Goal: Transaction & Acquisition: Purchase product/service

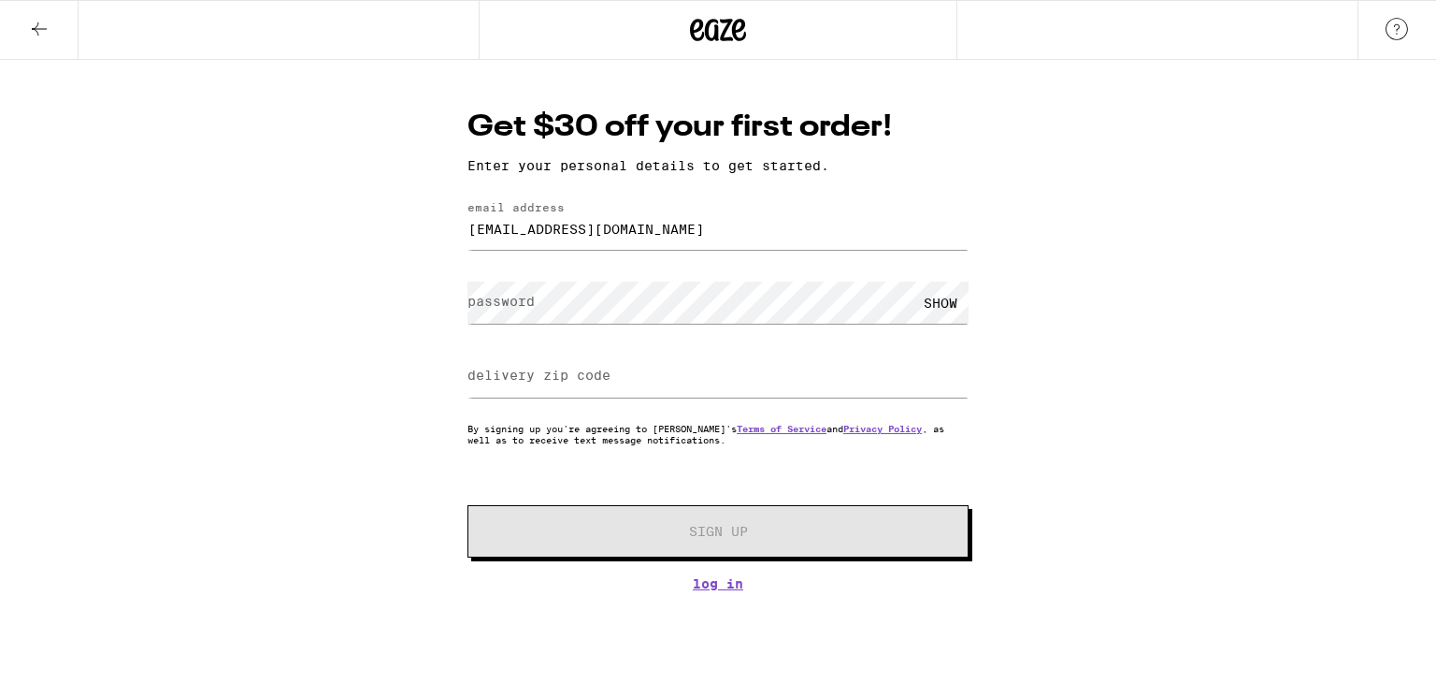
type input "[EMAIL_ADDRESS][DOMAIN_NAME]"
click at [393, 296] on div "Get $30 off your first order! Enter your personal details to get started. email…" at bounding box center [718, 325] width 1436 height 531
click at [509, 377] on label "delivery zip code" at bounding box center [539, 374] width 143 height 15
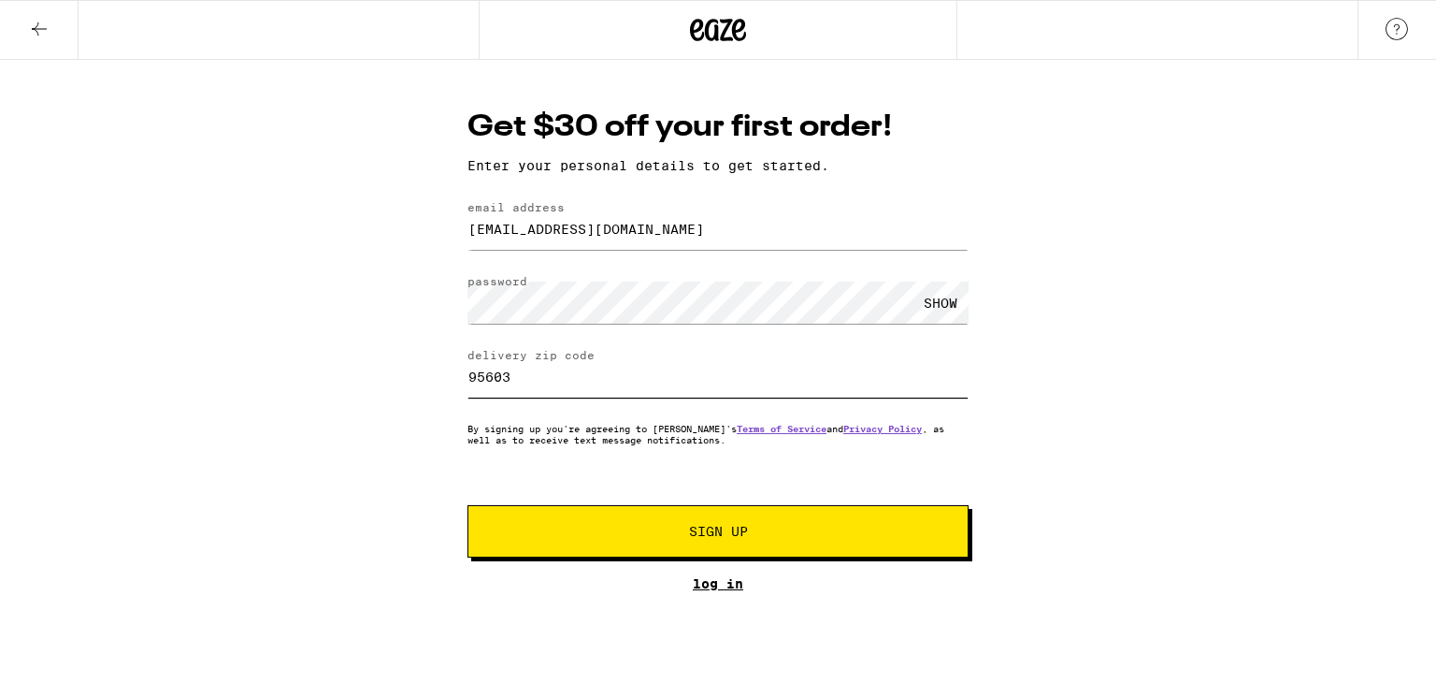
type input "95603"
click at [705, 584] on link "Log In" at bounding box center [718, 583] width 501 height 15
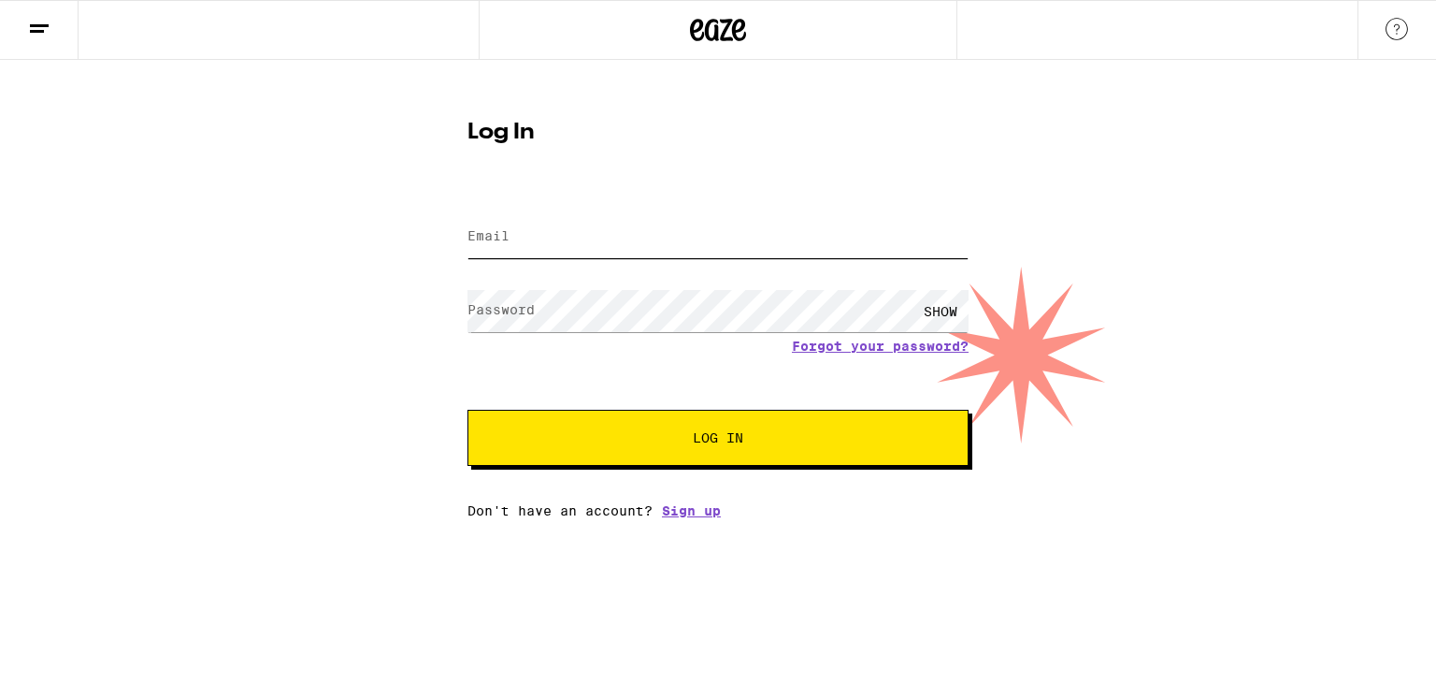
click at [573, 226] on input "Email" at bounding box center [718, 237] width 501 height 42
type input "[EMAIL_ADDRESS][DOMAIN_NAME]"
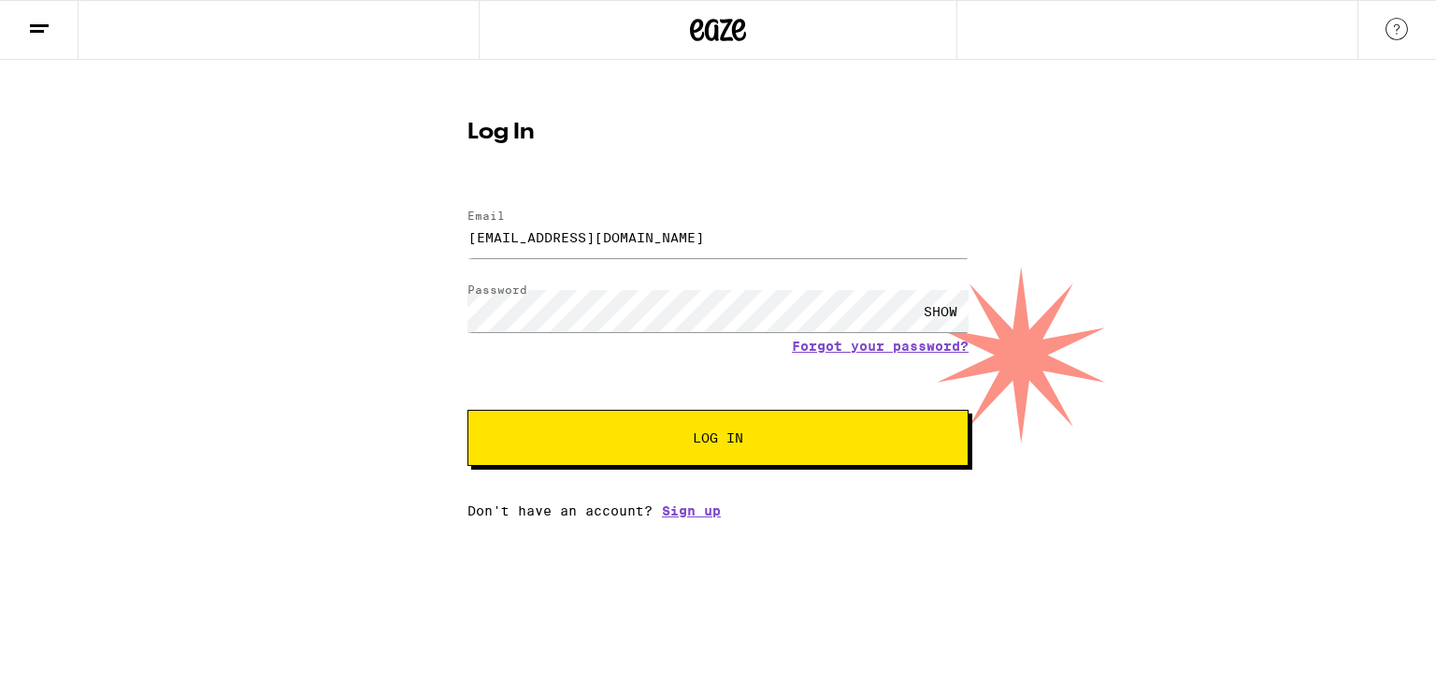
click at [671, 440] on span "Log In" at bounding box center [718, 437] width 350 height 13
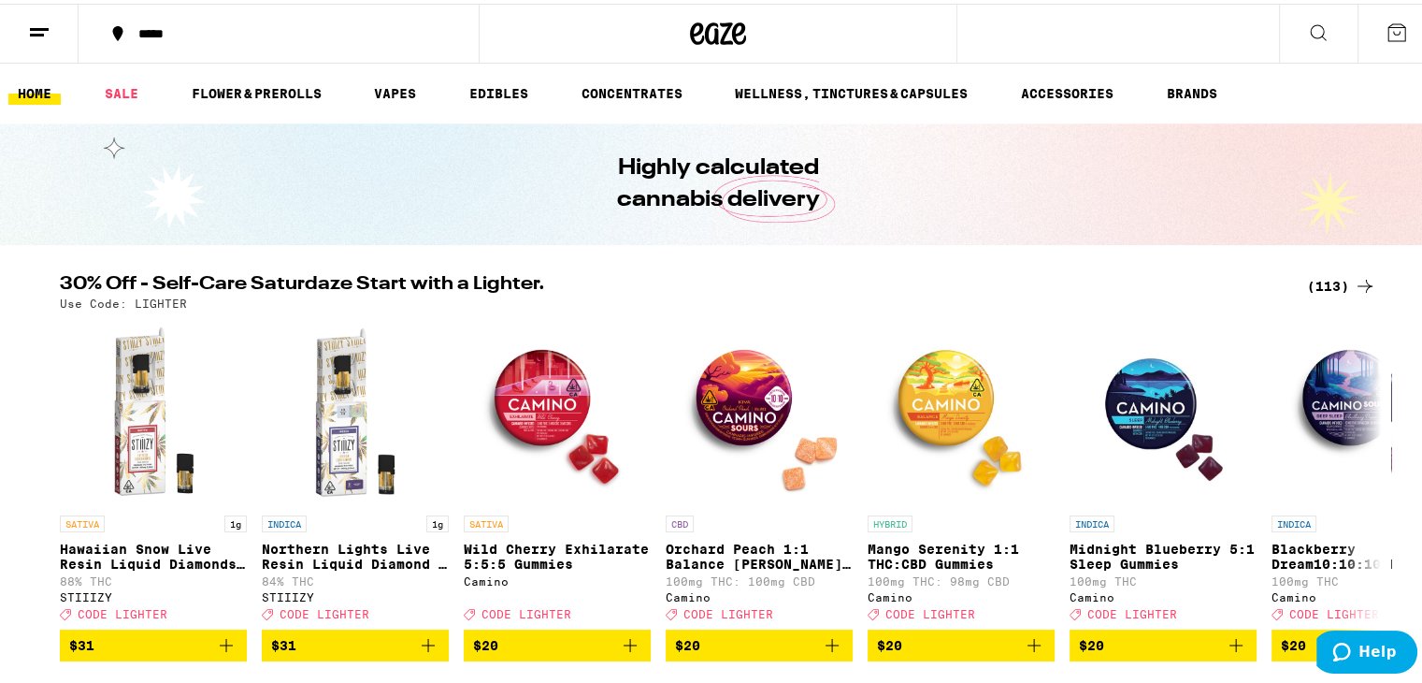
click at [1307, 32] on icon at bounding box center [1318, 29] width 22 height 22
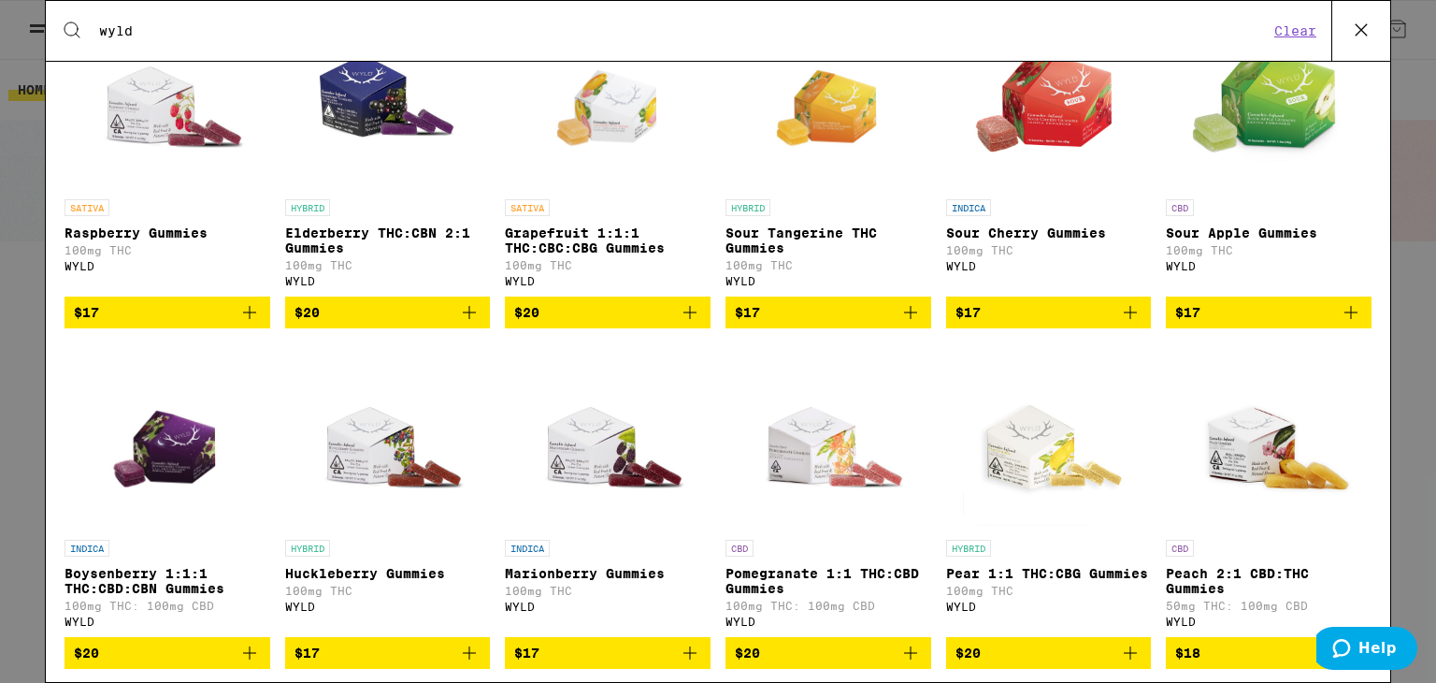
scroll to position [389, 0]
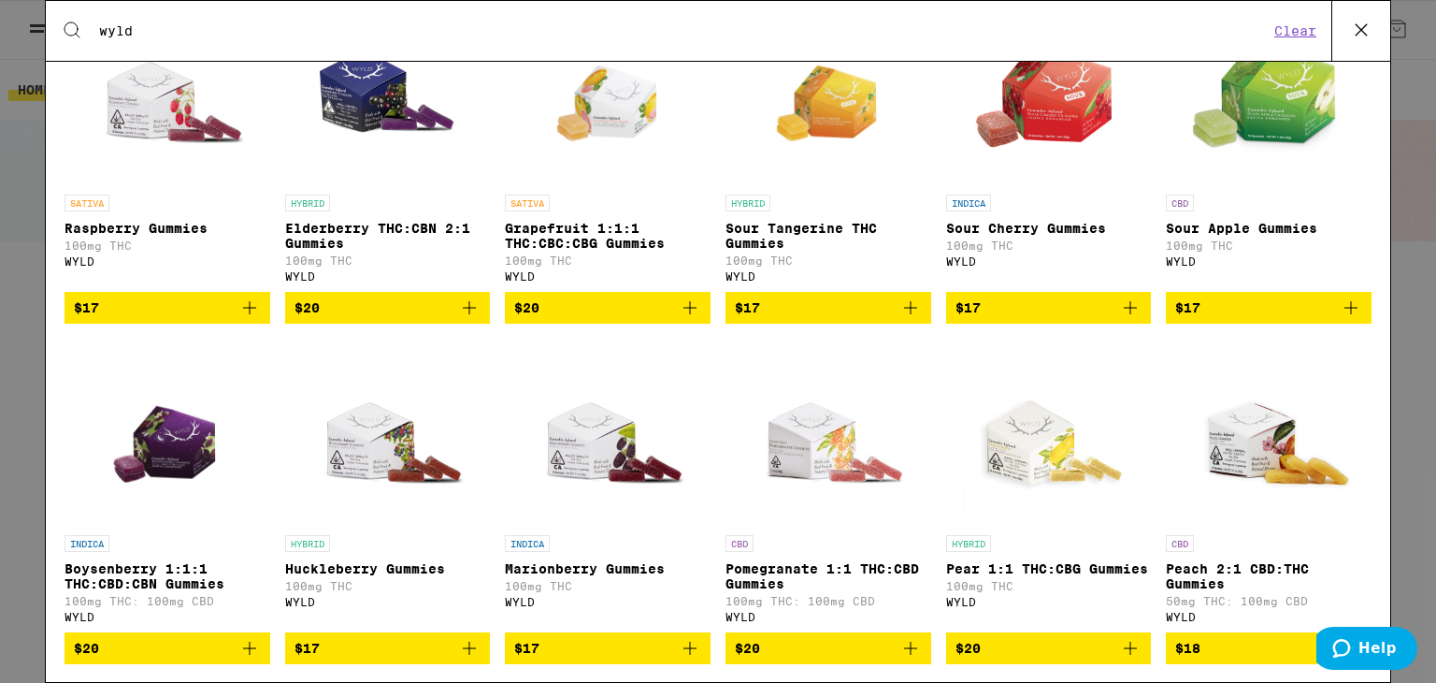
type input "wyld"
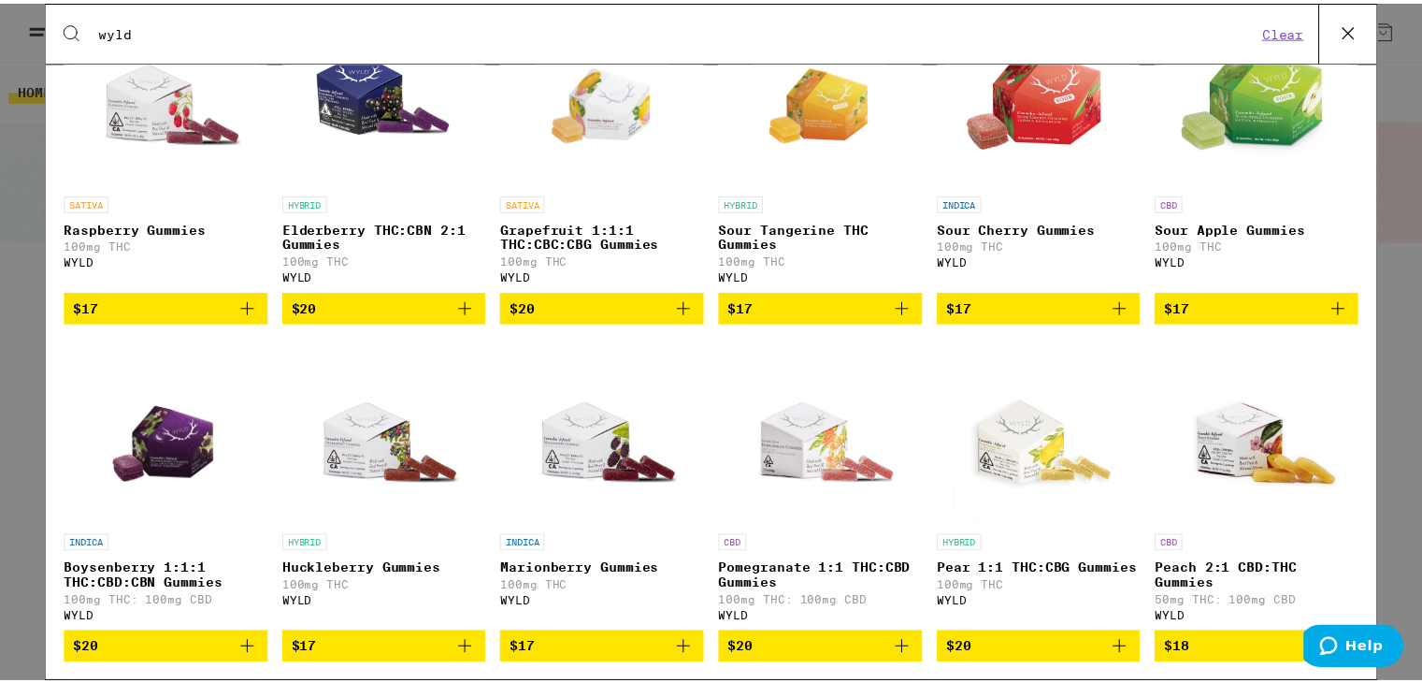
scroll to position [463, 0]
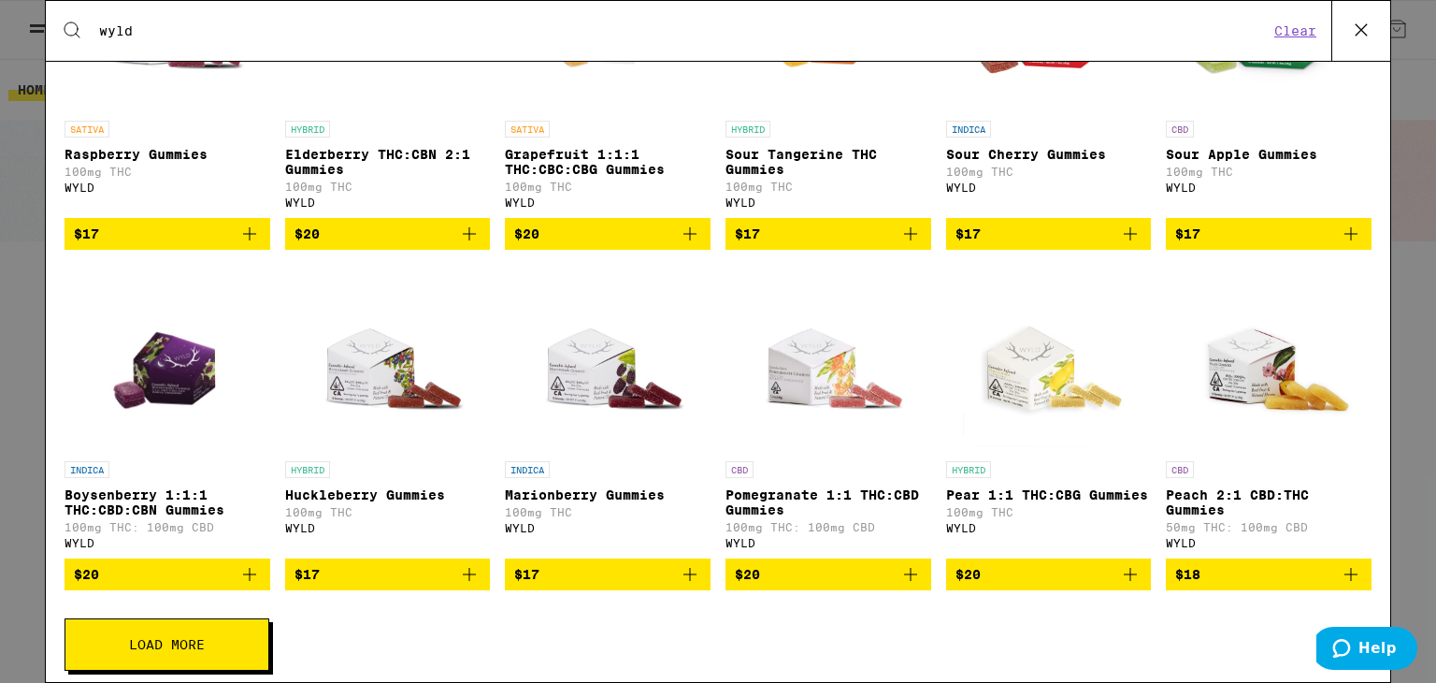
click at [361, 502] on p "Huckleberry Gummies" at bounding box center [388, 494] width 206 height 15
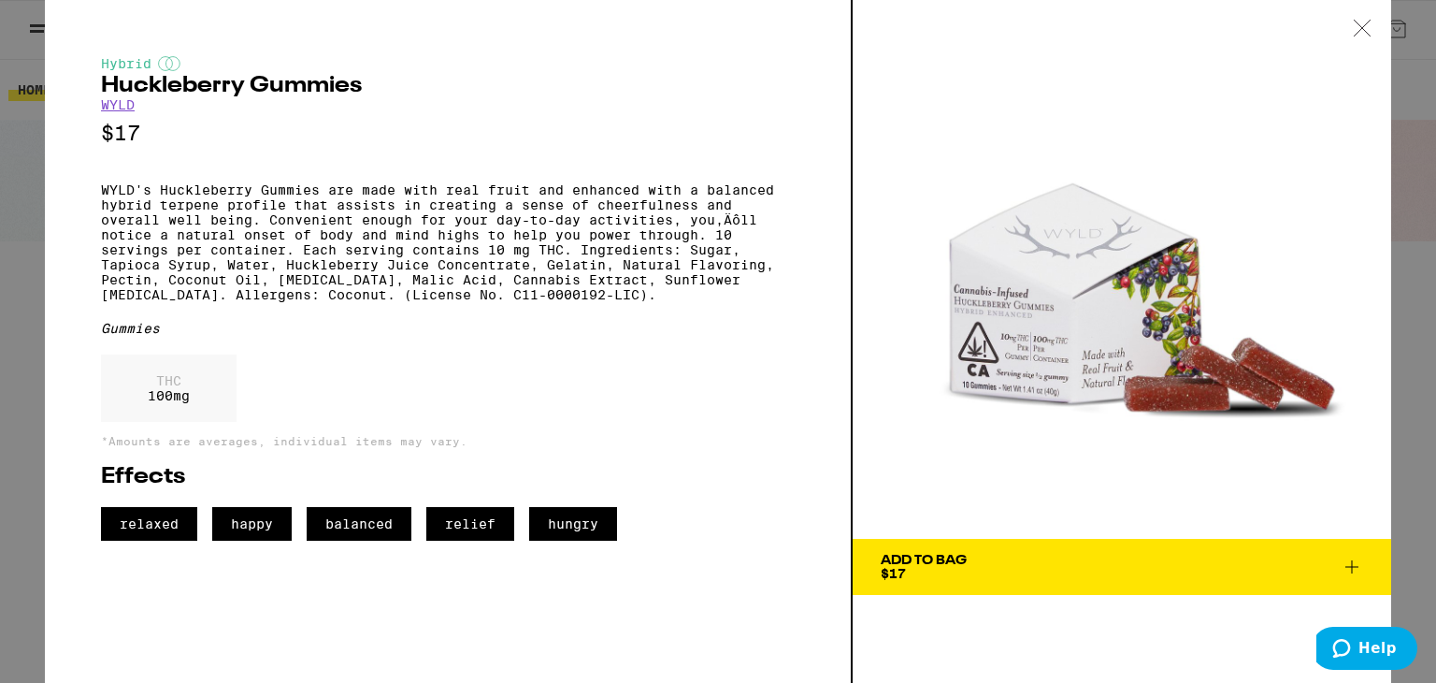
click at [1354, 565] on icon at bounding box center [1352, 566] width 22 height 22
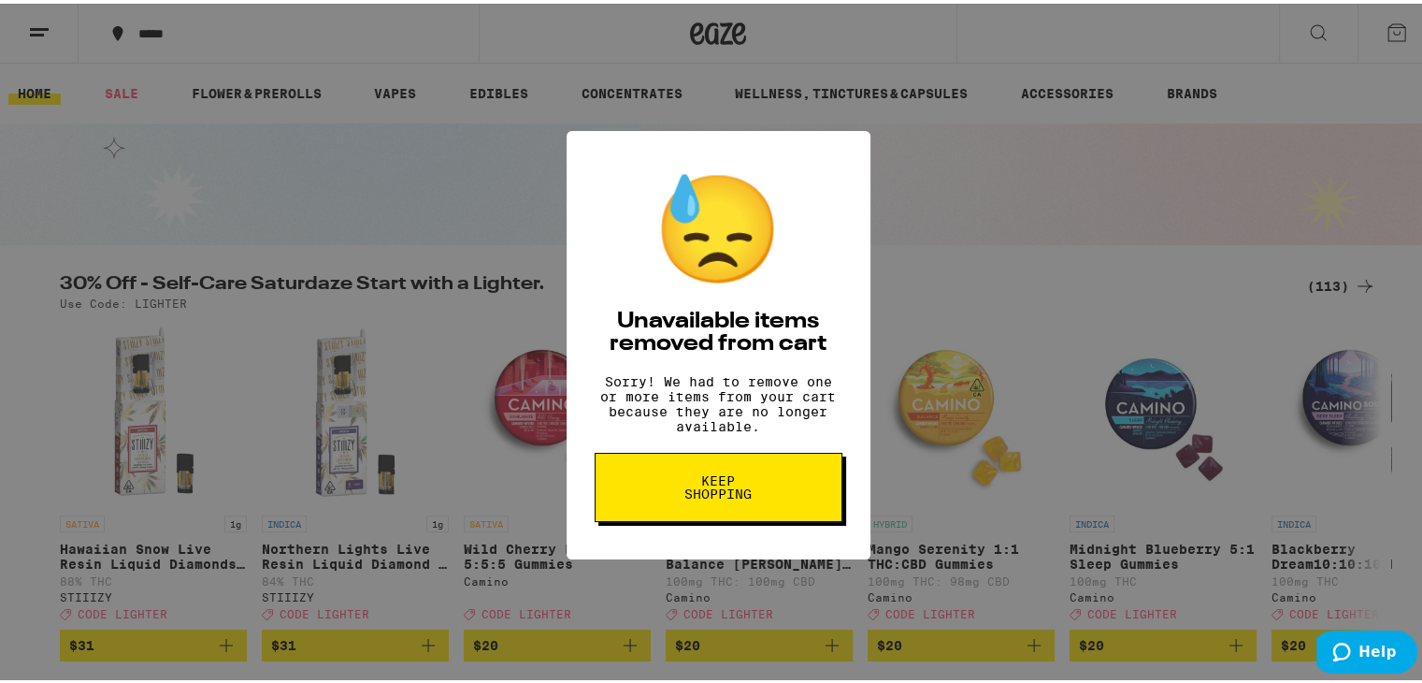
click at [708, 491] on span "Keep Shopping" at bounding box center [718, 483] width 96 height 26
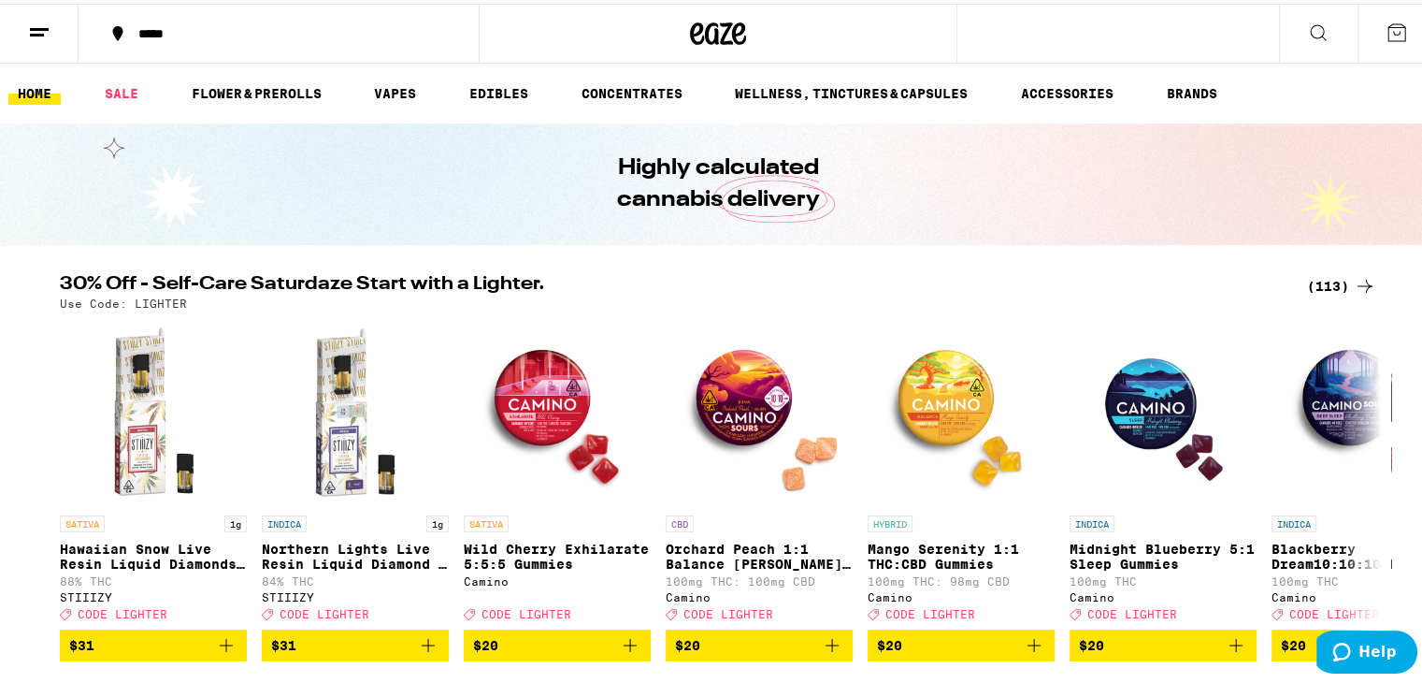
click at [1390, 31] on icon at bounding box center [1397, 29] width 22 height 22
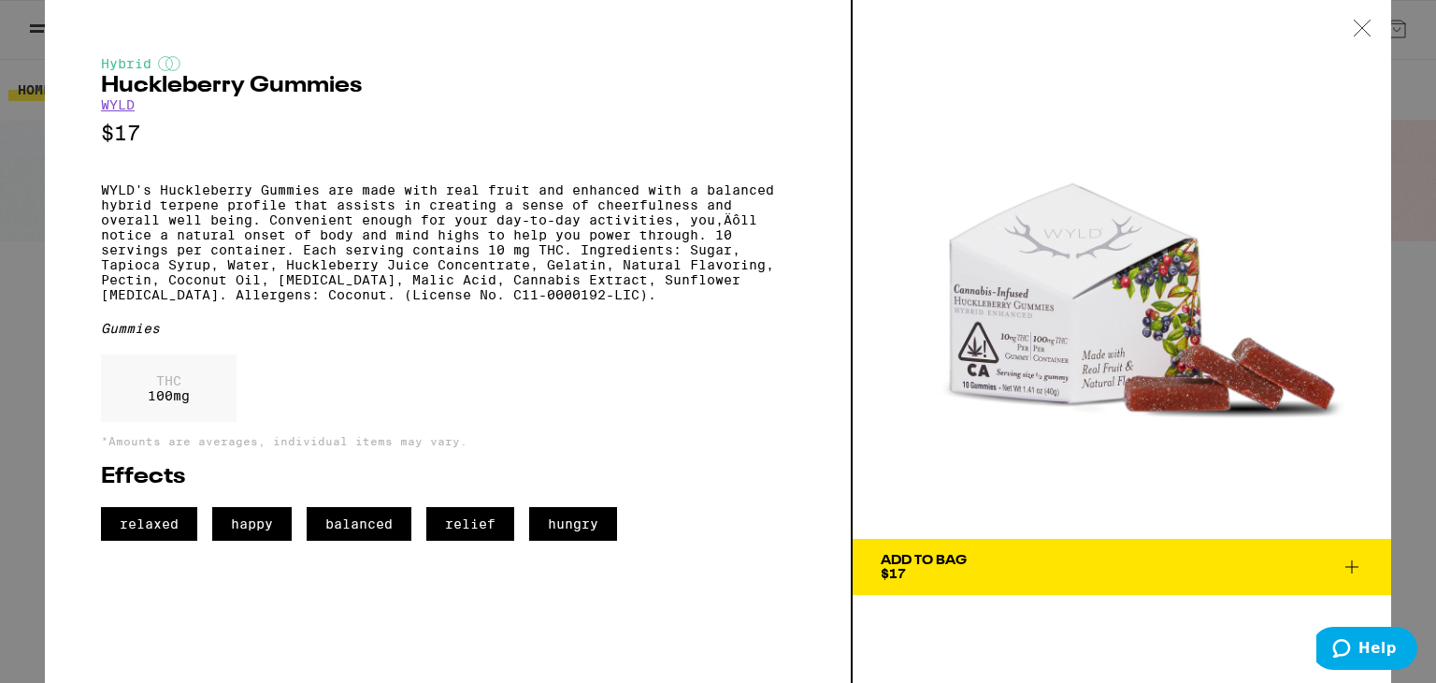
click at [910, 554] on div "Add To Bag" at bounding box center [924, 560] width 86 height 13
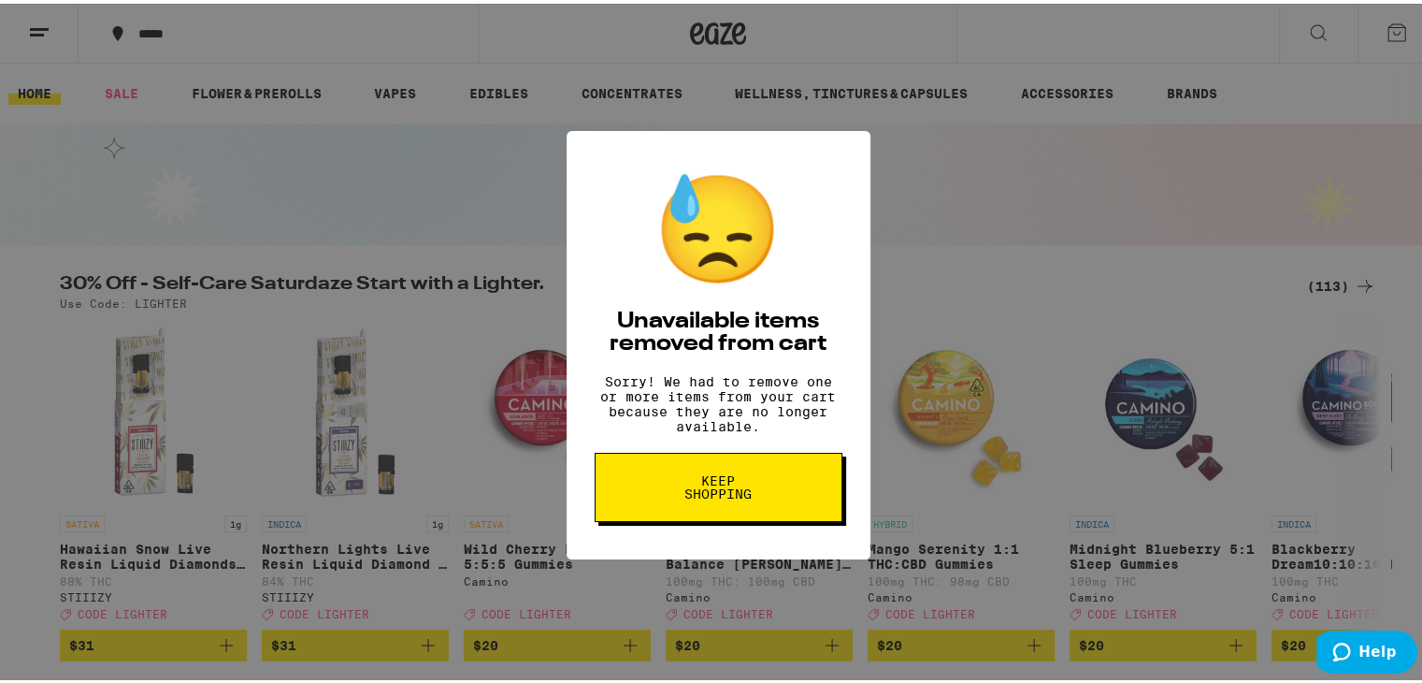
click at [711, 492] on span "Keep Shopping" at bounding box center [718, 483] width 96 height 26
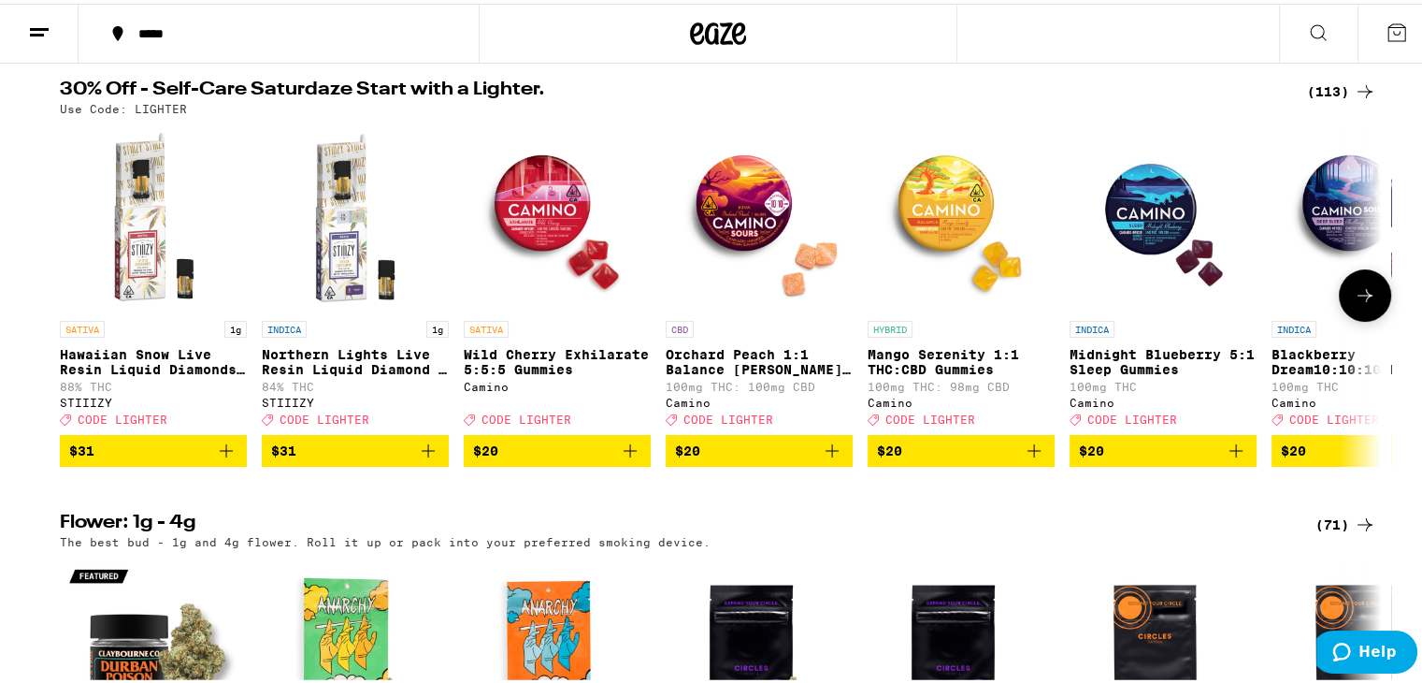
scroll to position [196, 0]
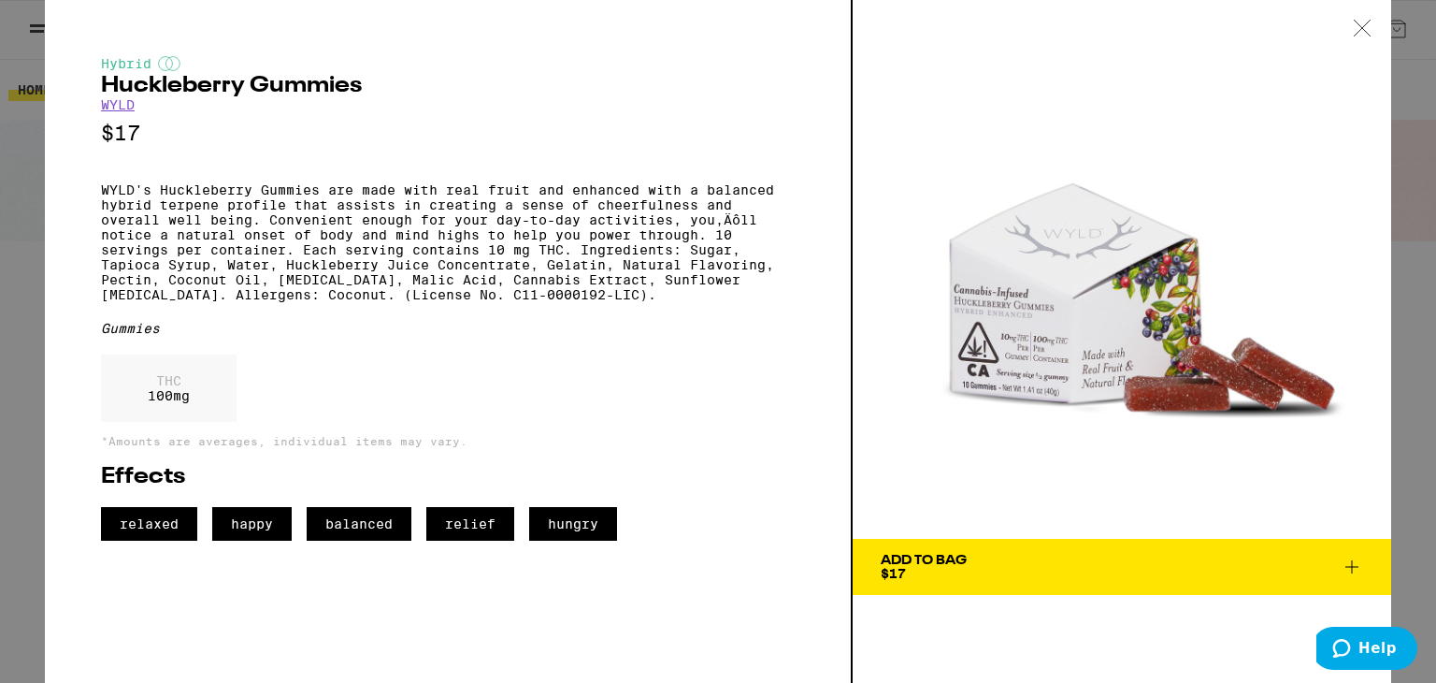
click at [1366, 28] on icon at bounding box center [1362, 28] width 19 height 17
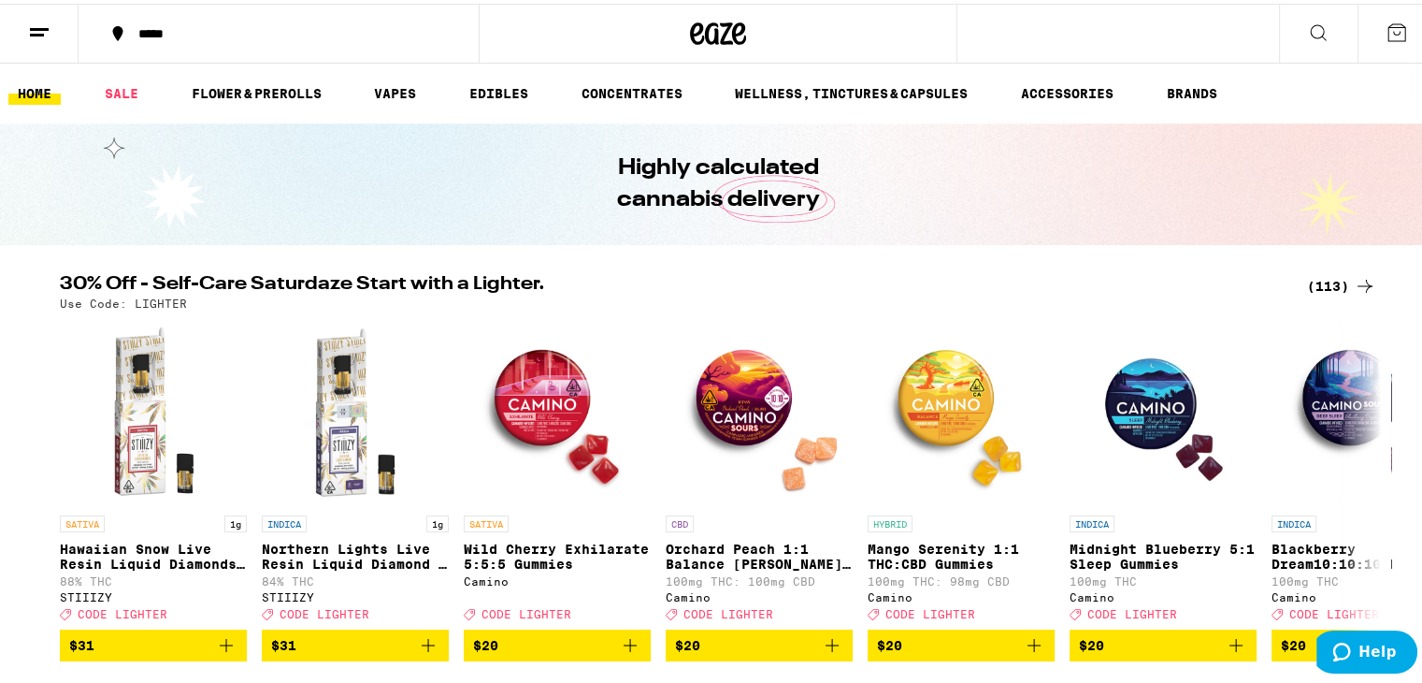
click at [1311, 22] on icon at bounding box center [1318, 29] width 15 height 15
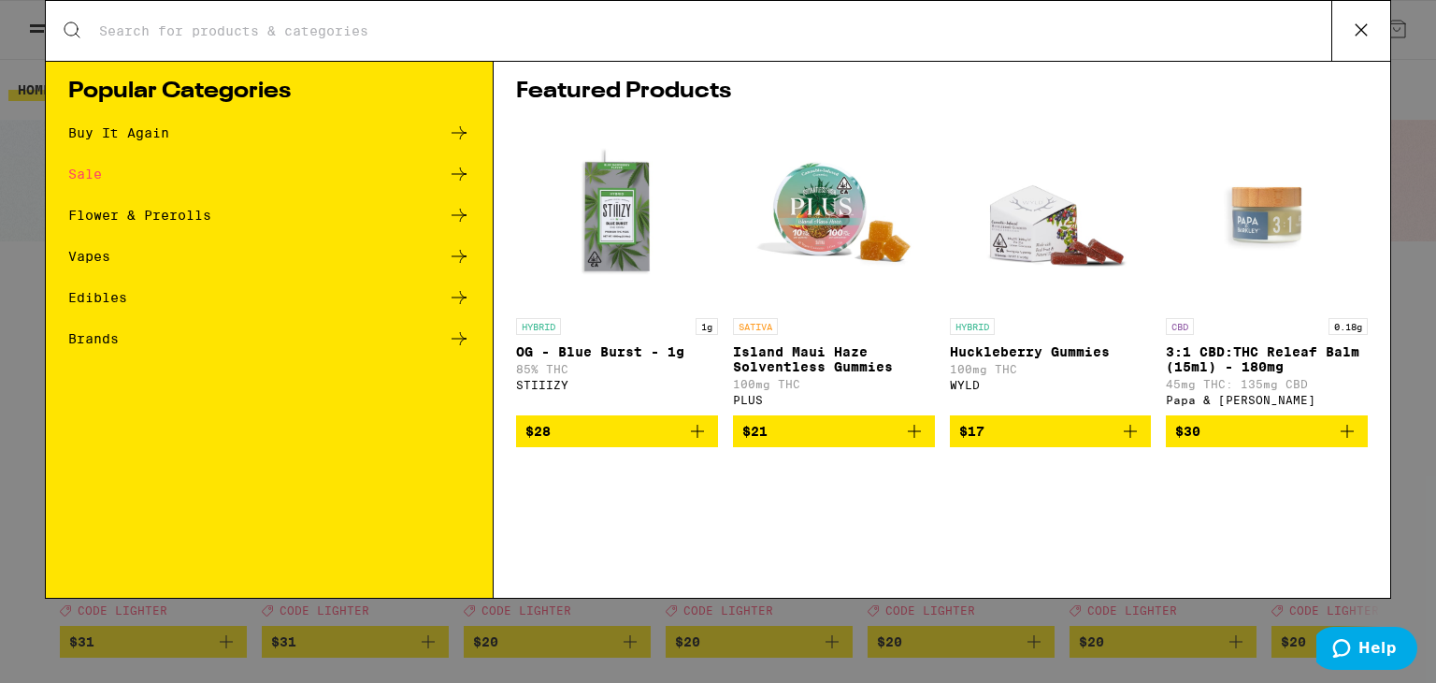
click at [509, 26] on input "Search for Products" at bounding box center [714, 30] width 1233 height 17
click at [1049, 347] on p "Huckleberry Gummies" at bounding box center [1051, 351] width 202 height 15
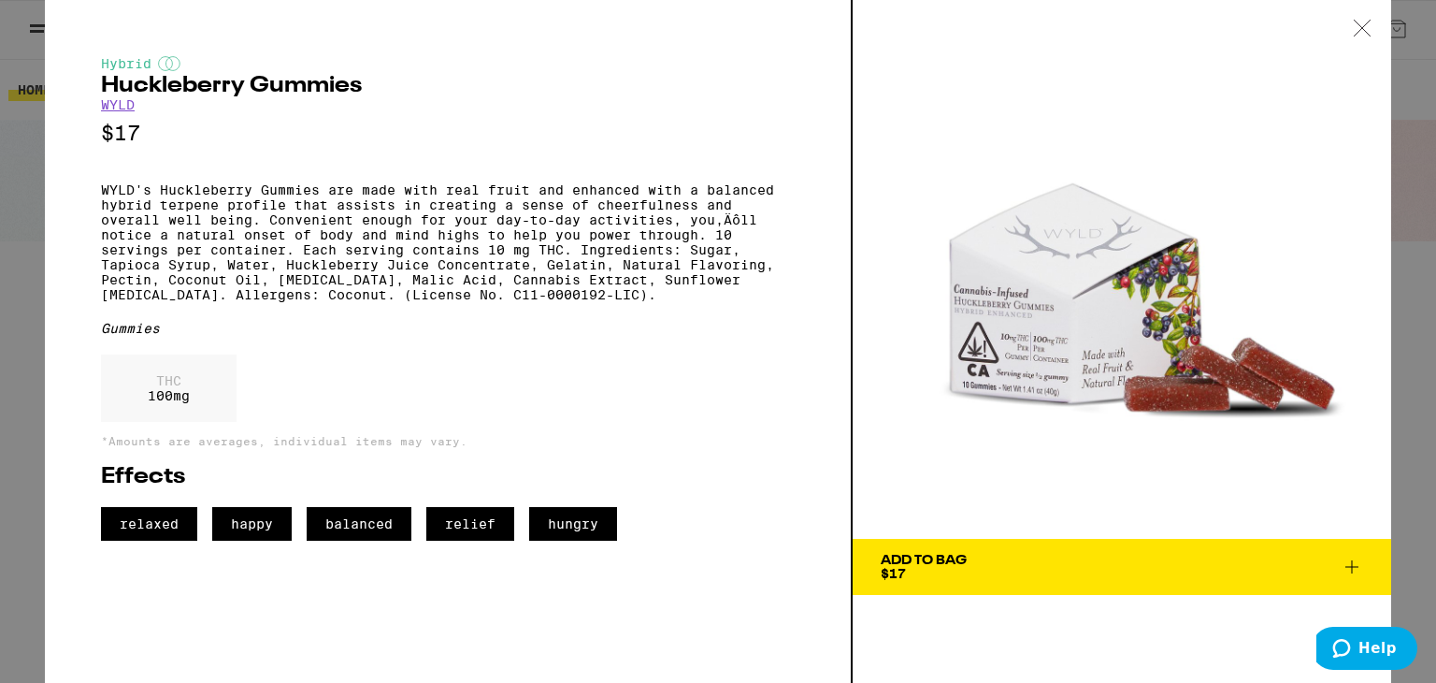
click at [1354, 569] on icon at bounding box center [1352, 566] width 22 height 22
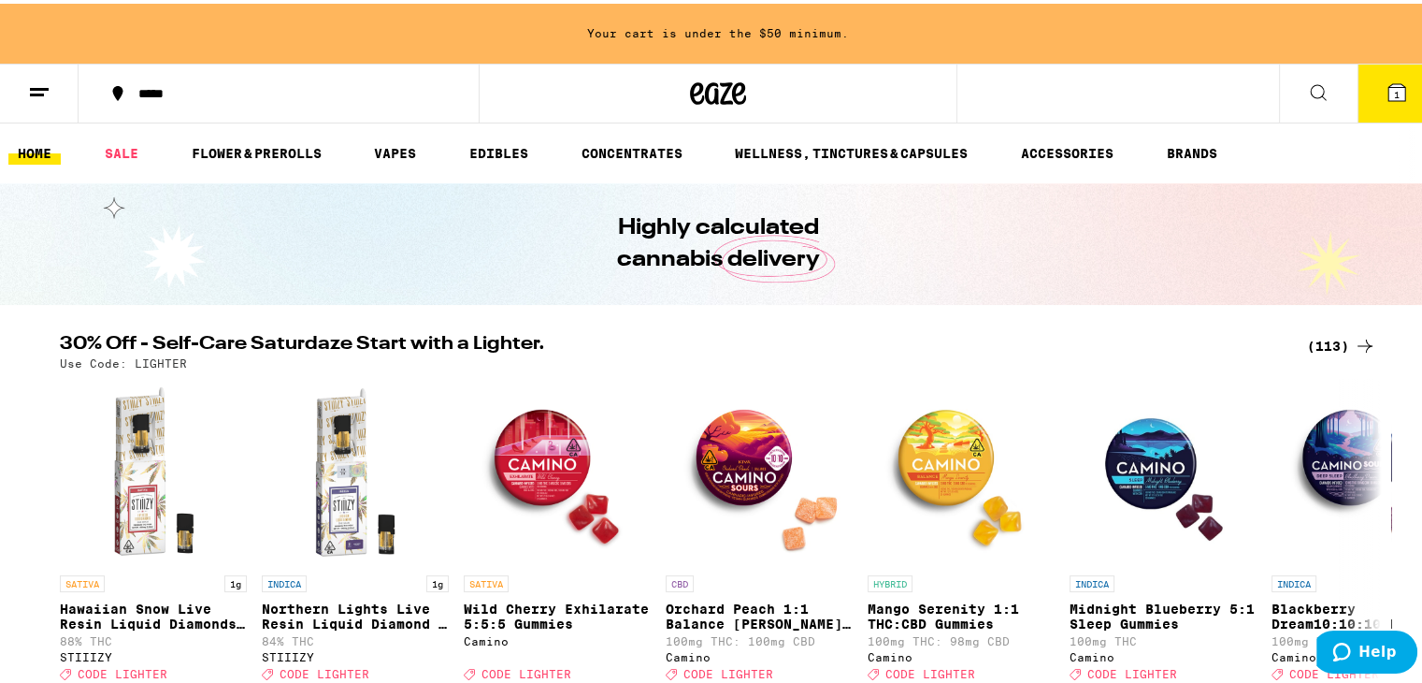
click at [1394, 86] on span "1" at bounding box center [1397, 90] width 6 height 11
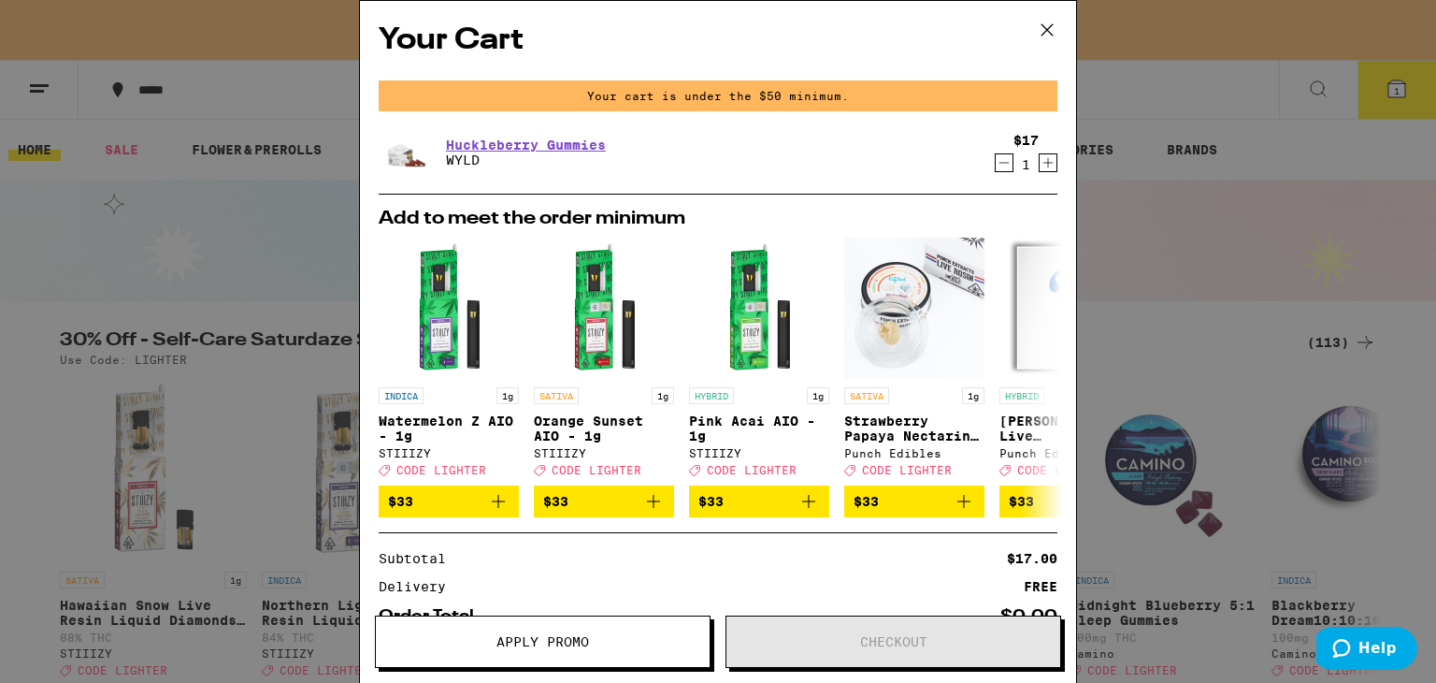
click at [1044, 161] on icon "Increment" at bounding box center [1049, 163] width 10 height 10
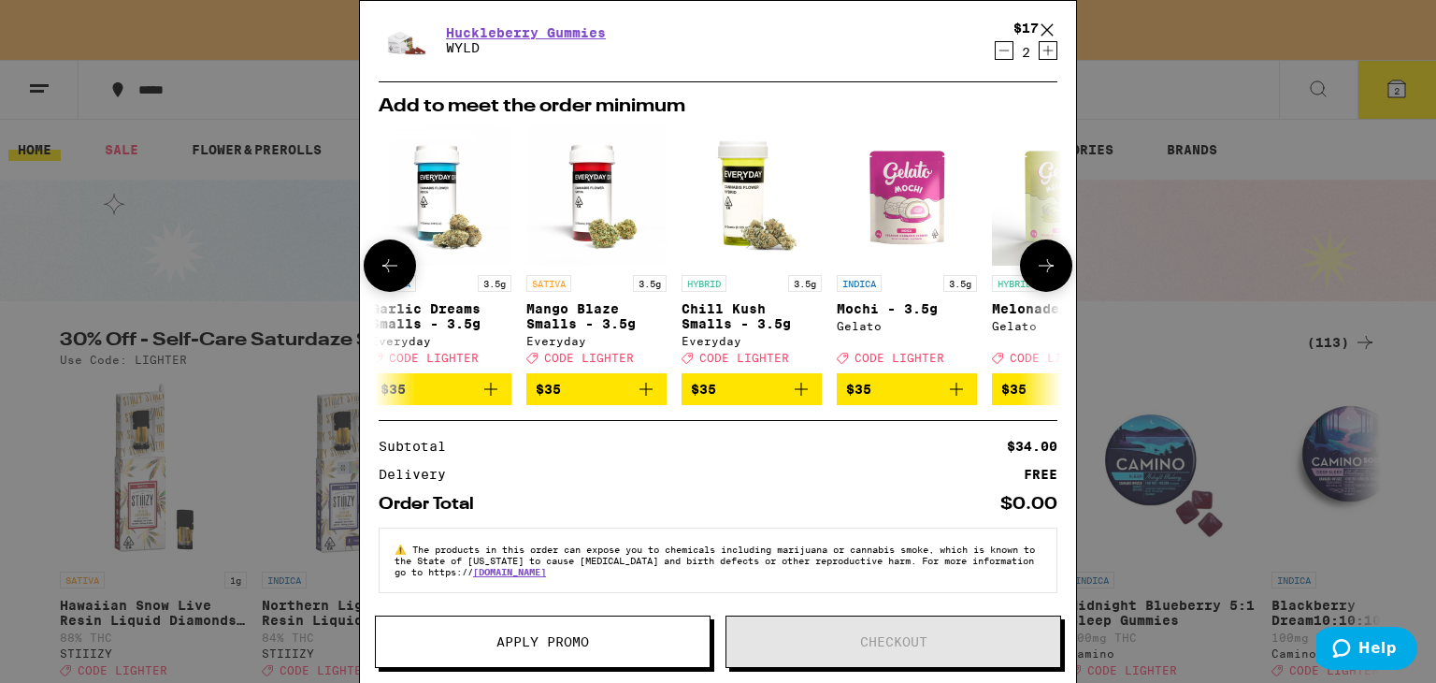
scroll to position [0, 788]
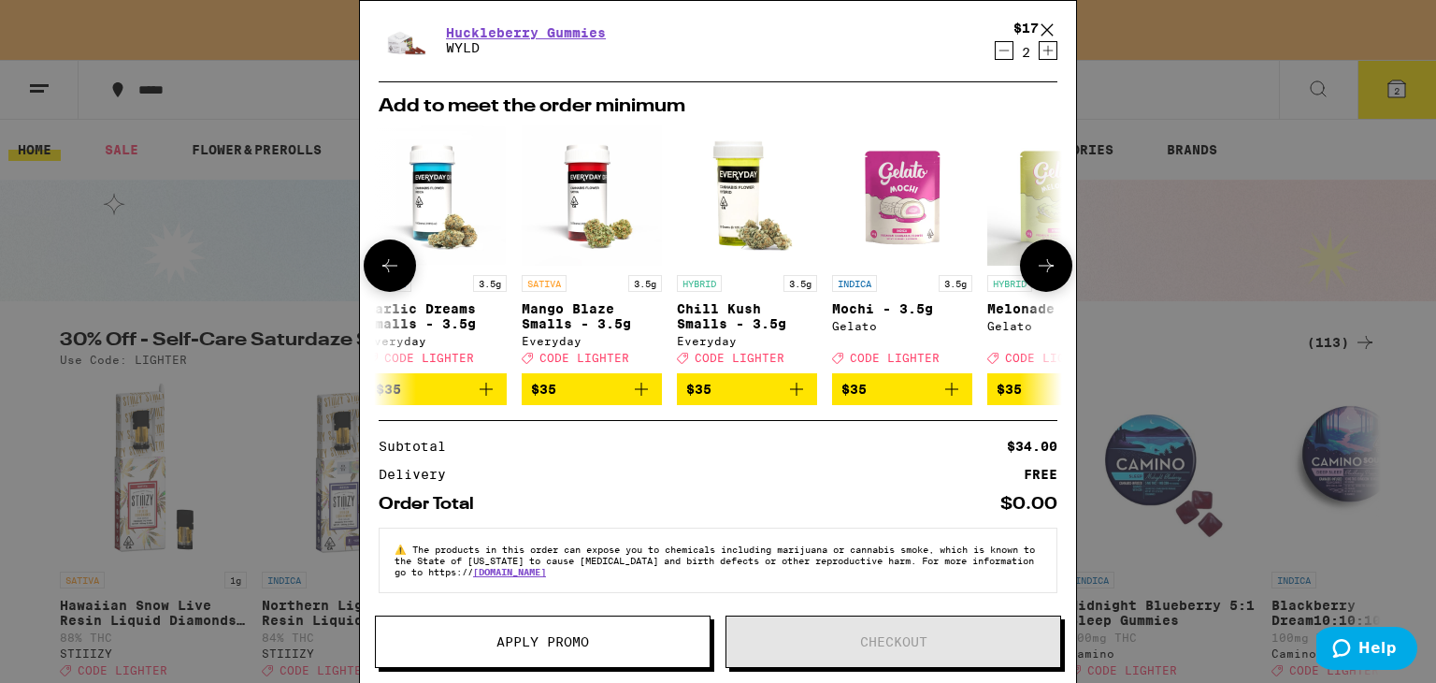
click at [793, 390] on icon "Add to bag" at bounding box center [796, 388] width 13 height 13
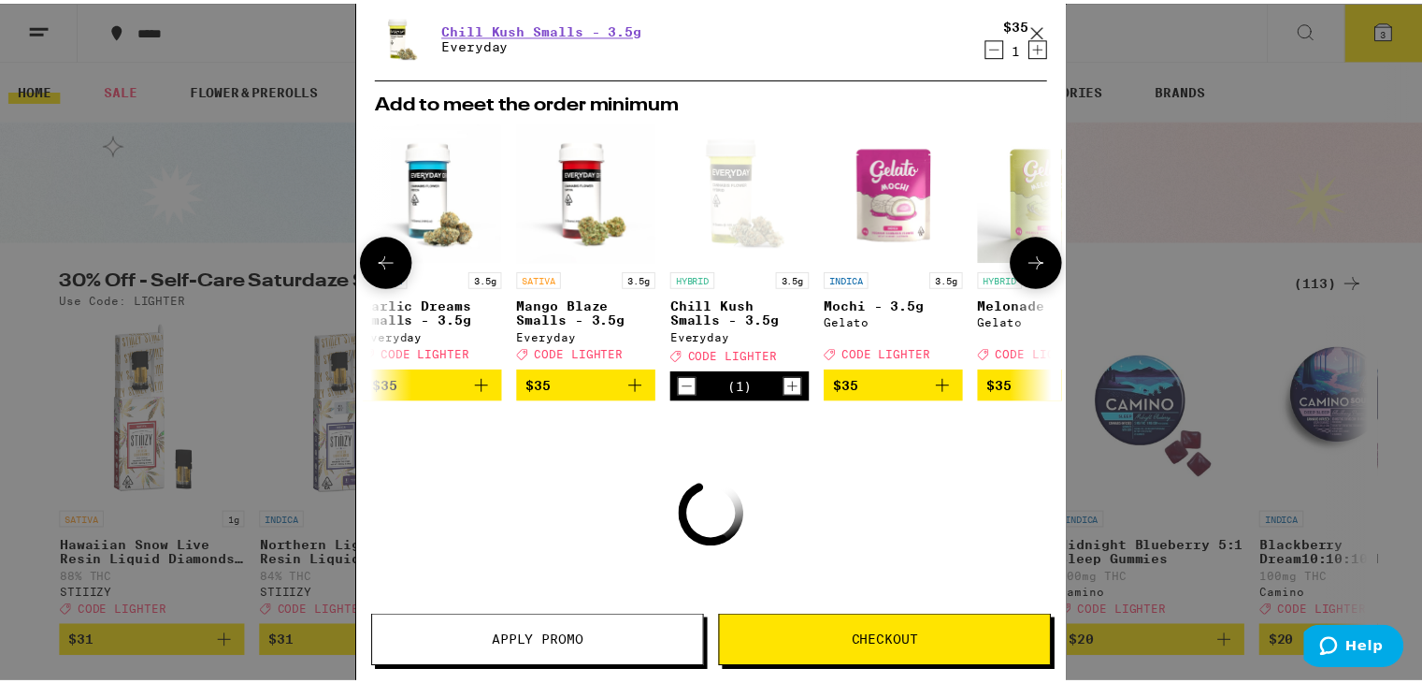
scroll to position [54, 0]
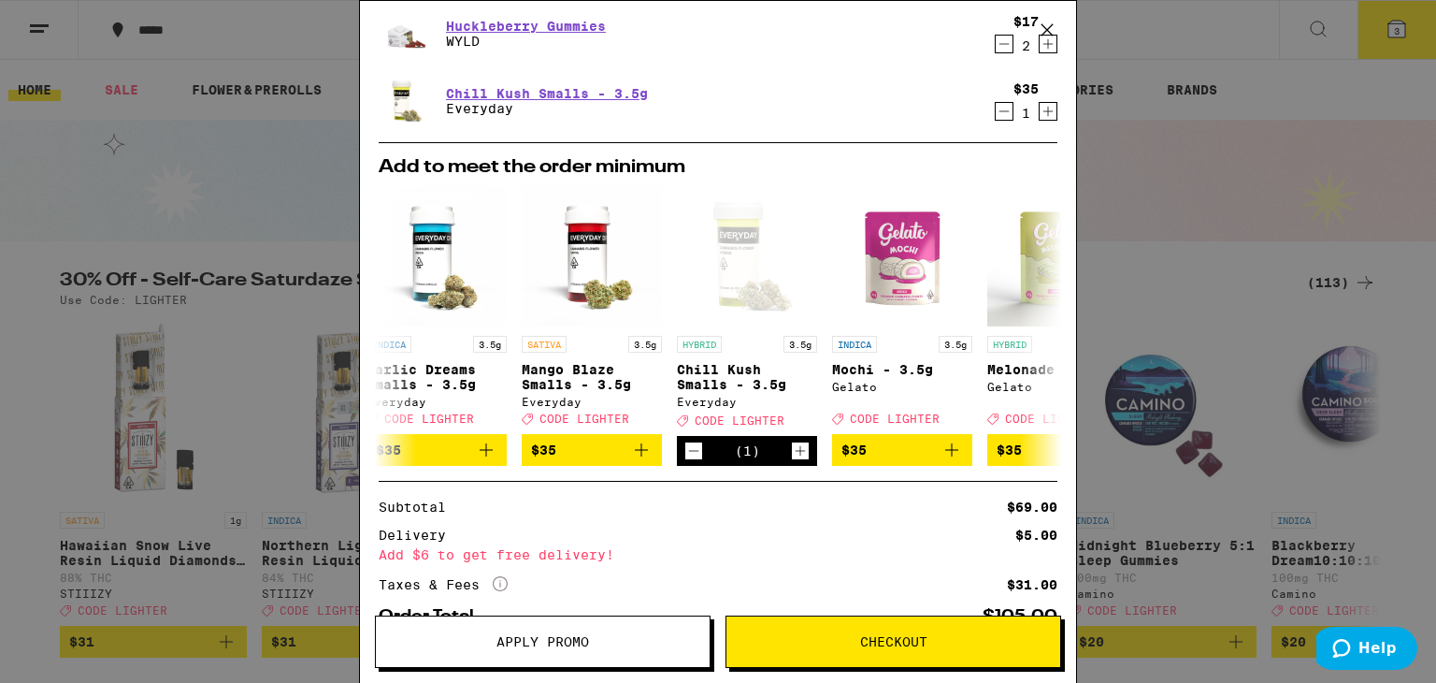
click at [996, 44] on icon "Decrement" at bounding box center [1004, 44] width 17 height 22
click at [915, 646] on span "Checkout" at bounding box center [893, 641] width 67 height 13
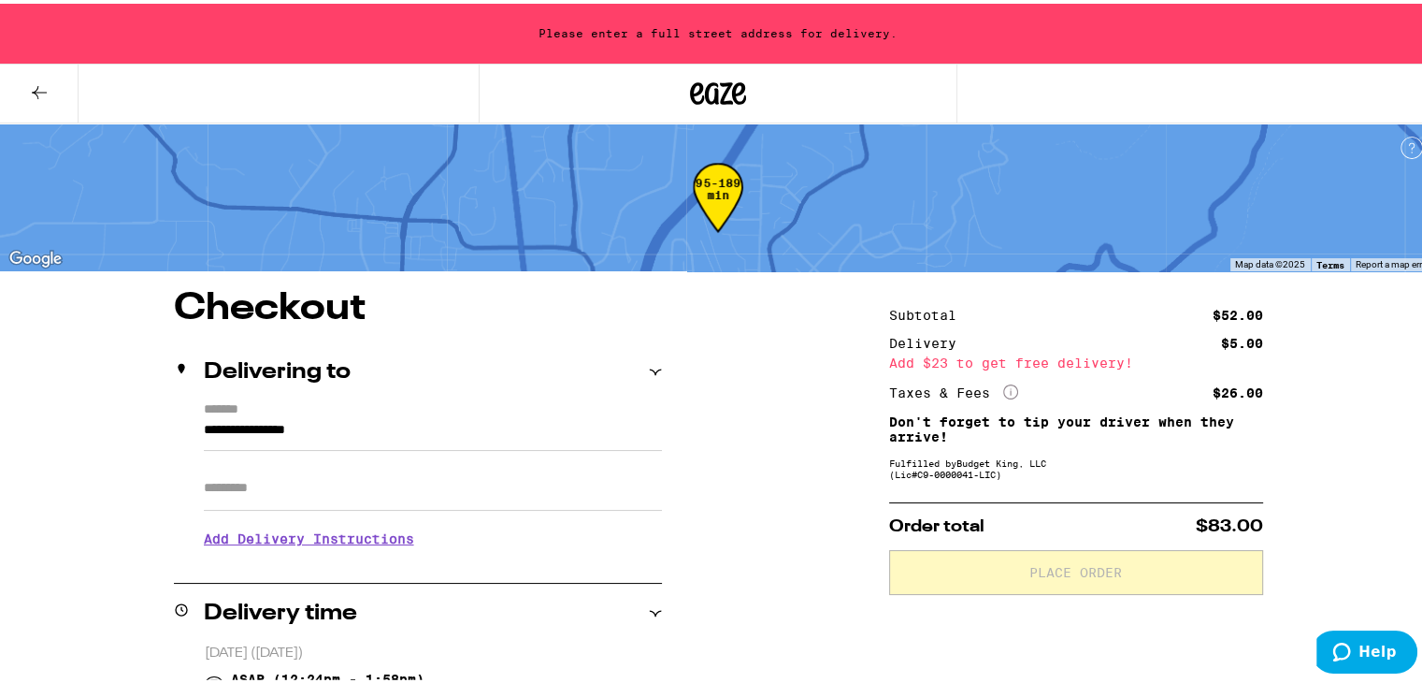
click at [204, 426] on input "**********" at bounding box center [433, 431] width 458 height 32
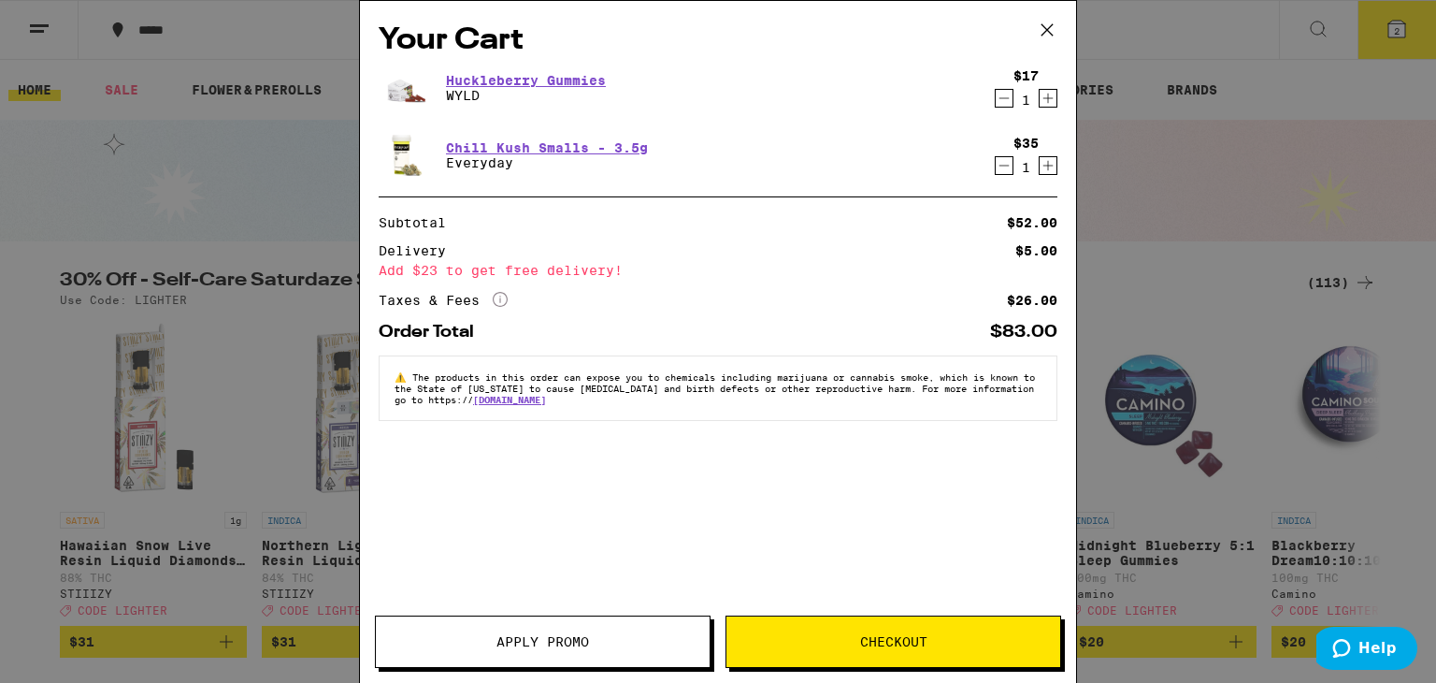
click at [1049, 38] on icon at bounding box center [1047, 30] width 28 height 28
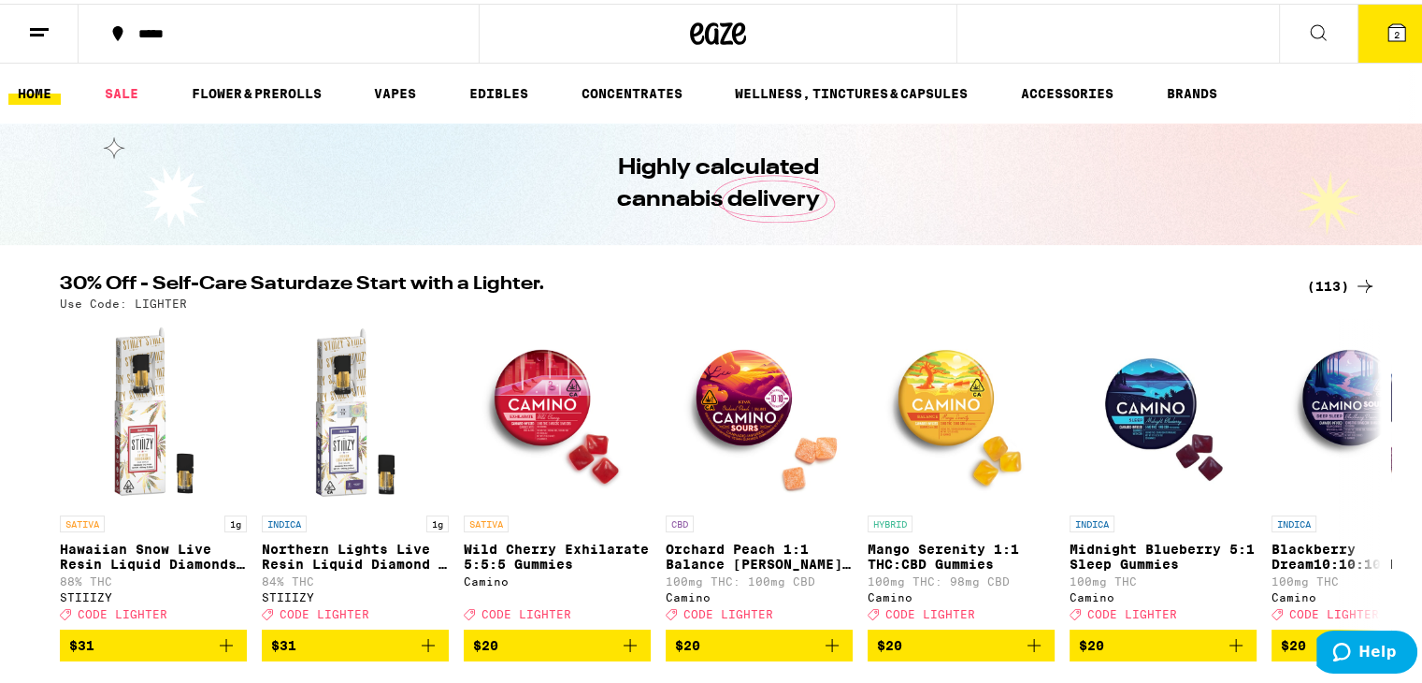
click at [1307, 24] on icon at bounding box center [1318, 29] width 22 height 22
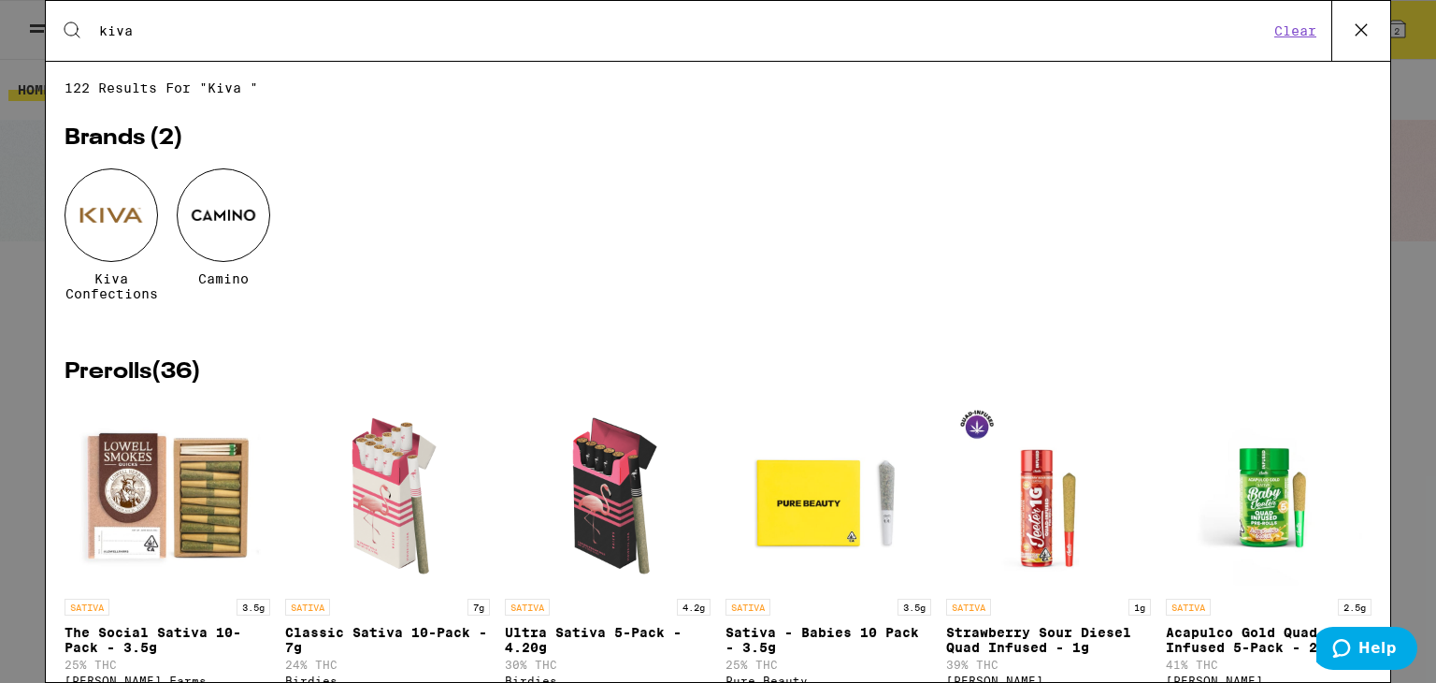
type input "kiva"
click at [106, 227] on div at bounding box center [112, 215] width 94 height 94
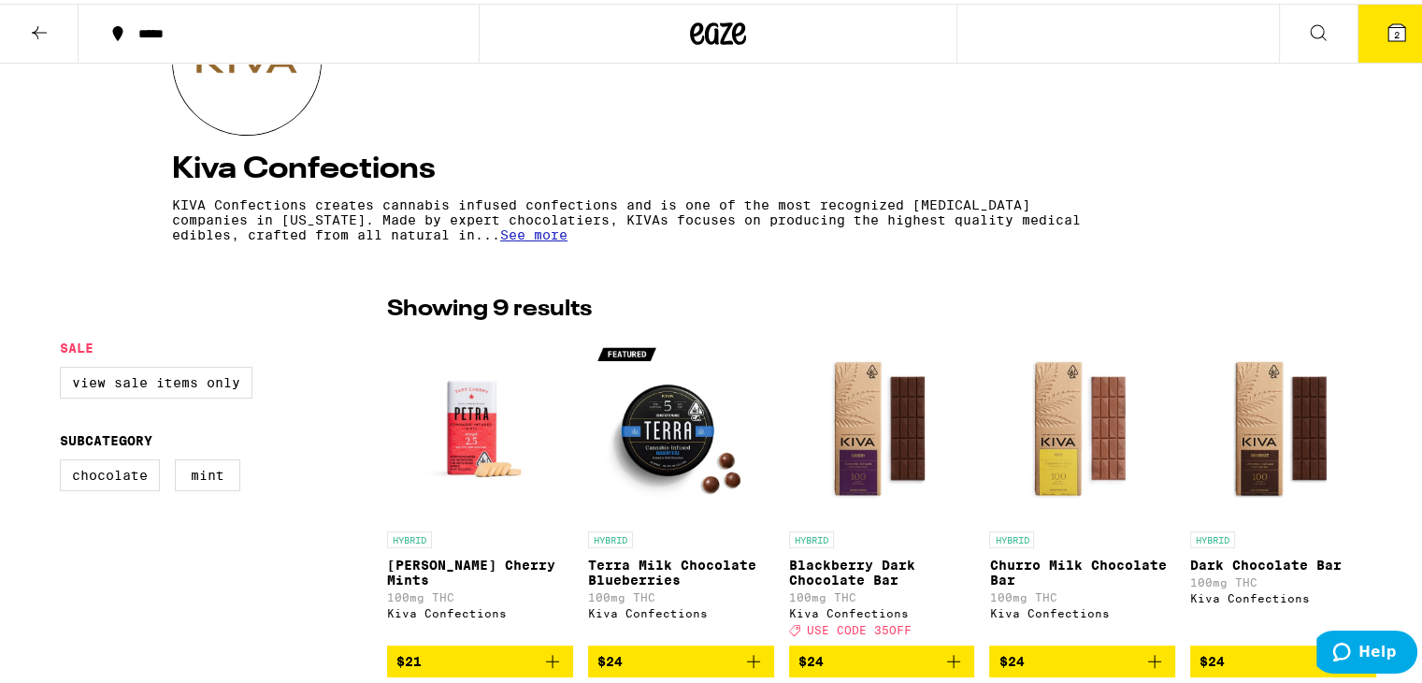
scroll to position [269, 0]
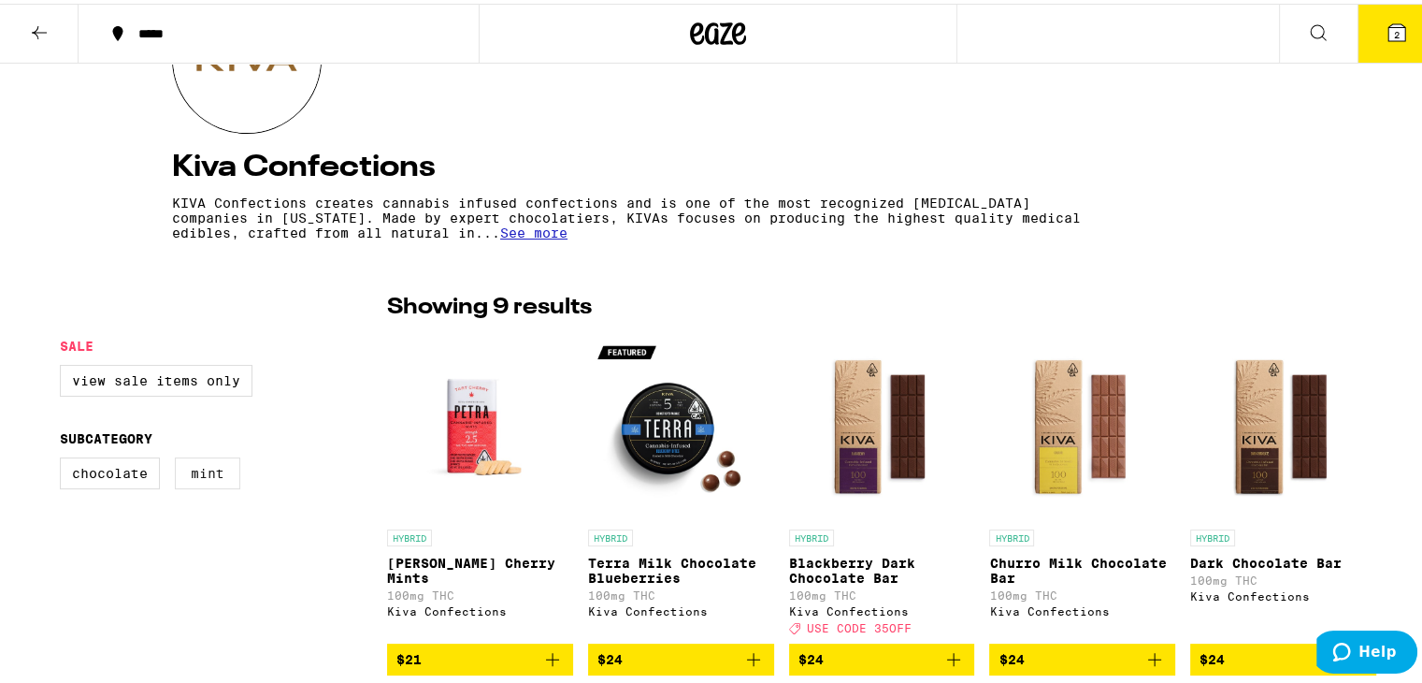
click at [202, 466] on label "Mint" at bounding box center [207, 470] width 65 height 32
click at [65, 457] on input "Mint" at bounding box center [64, 456] width 1 height 1
checkbox input "true"
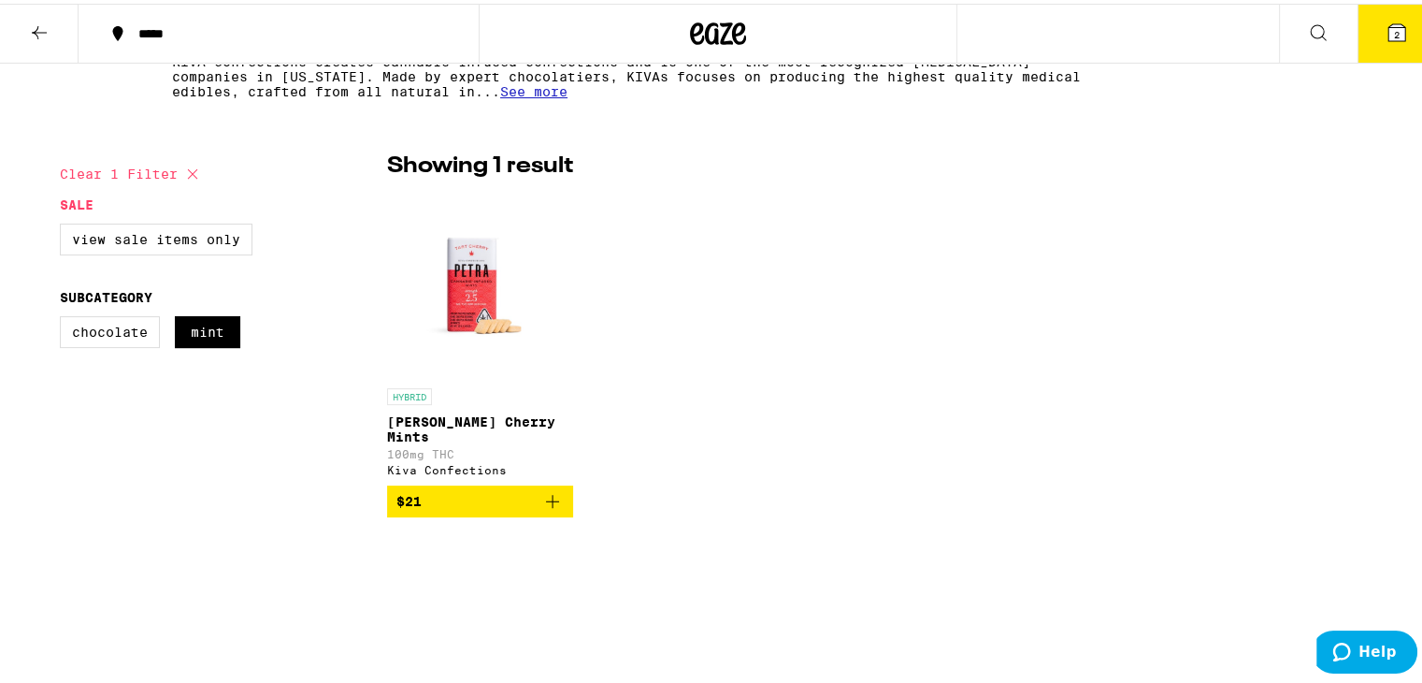
scroll to position [411, 0]
click at [546, 503] on icon "Add to bag" at bounding box center [552, 496] width 13 height 13
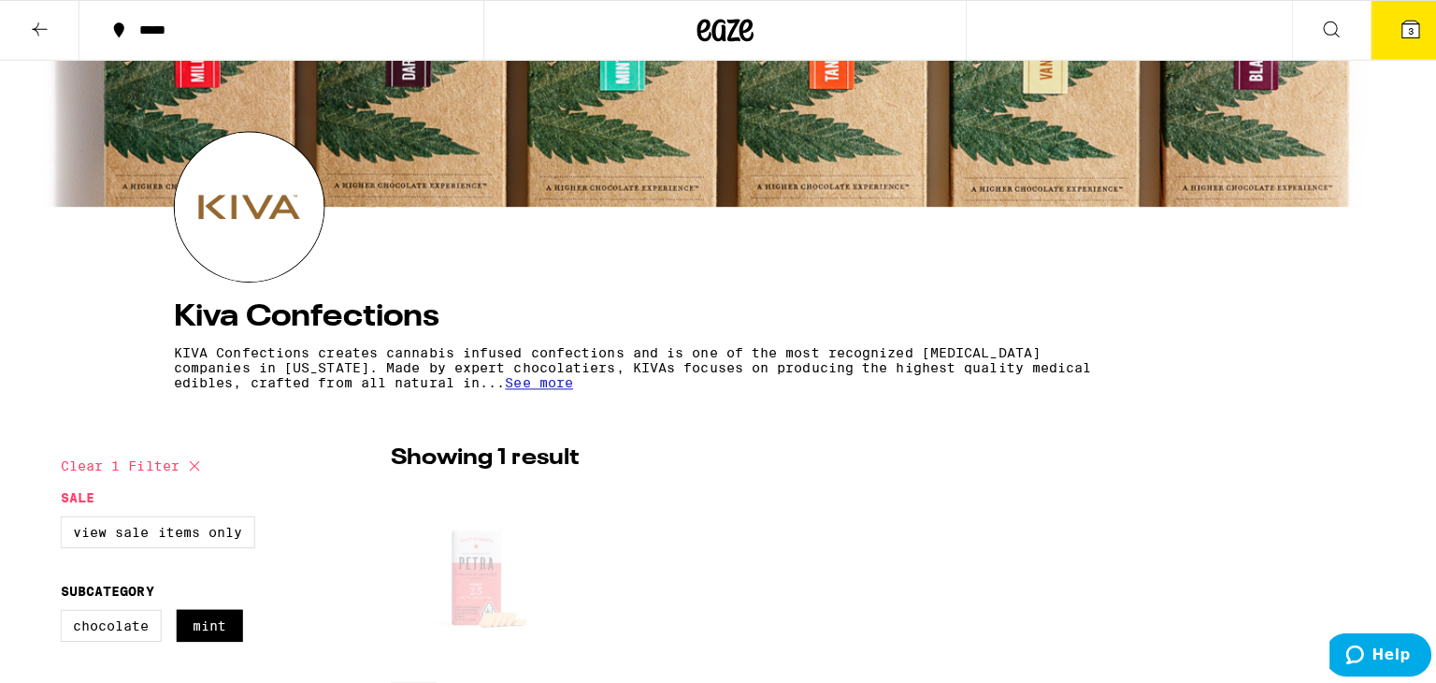
scroll to position [0, 0]
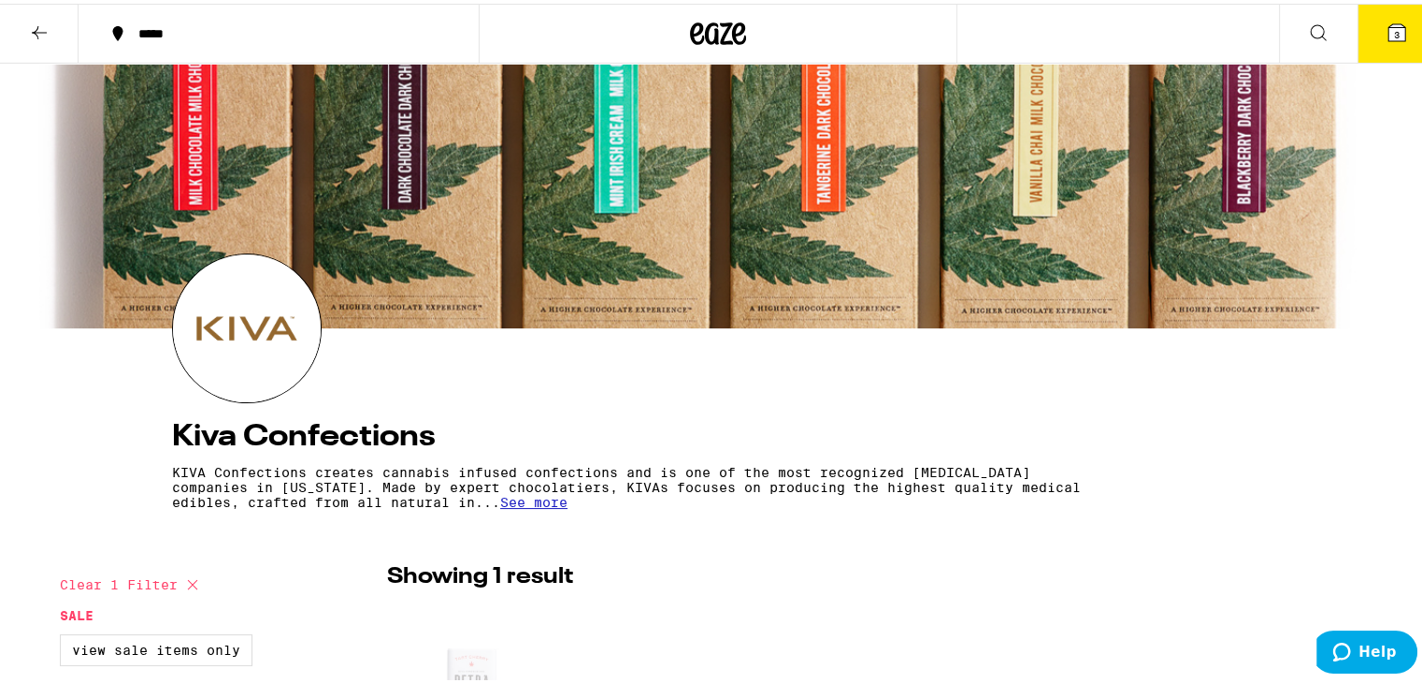
click at [1389, 23] on icon at bounding box center [1397, 29] width 17 height 17
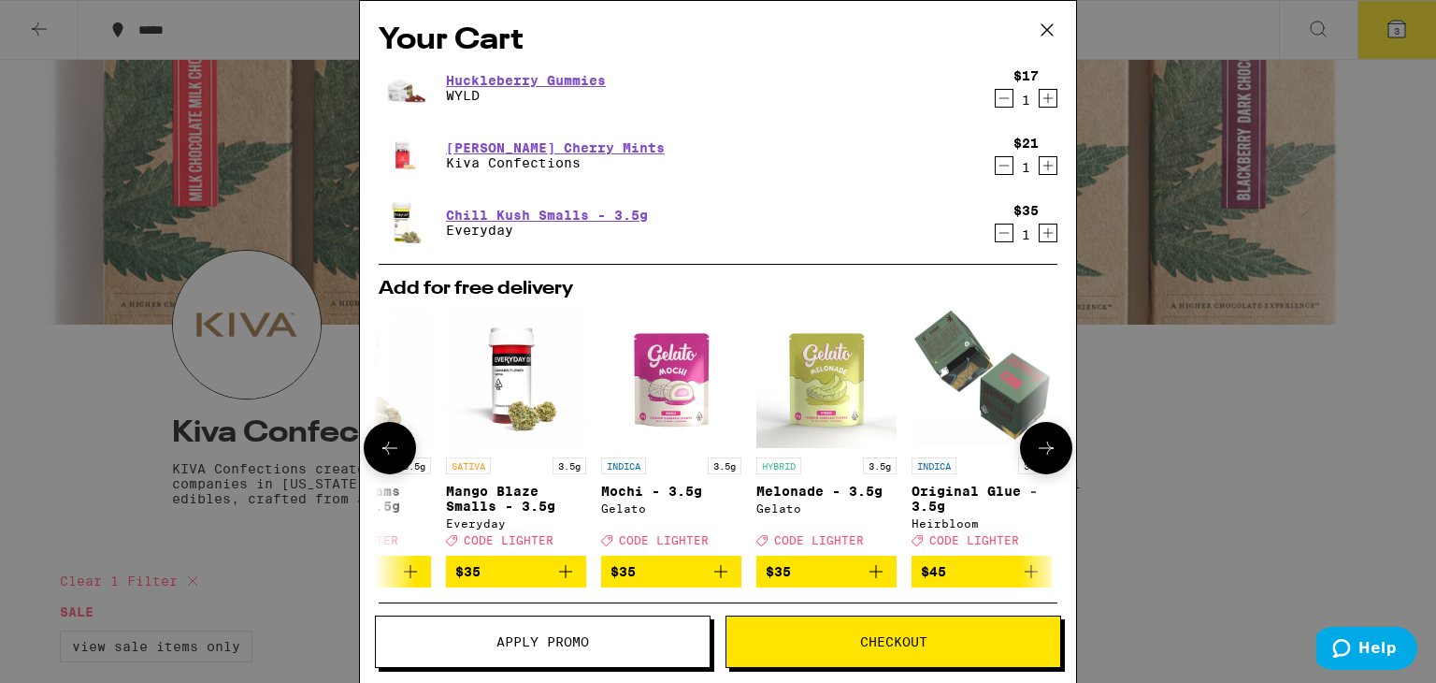
scroll to position [0, 886]
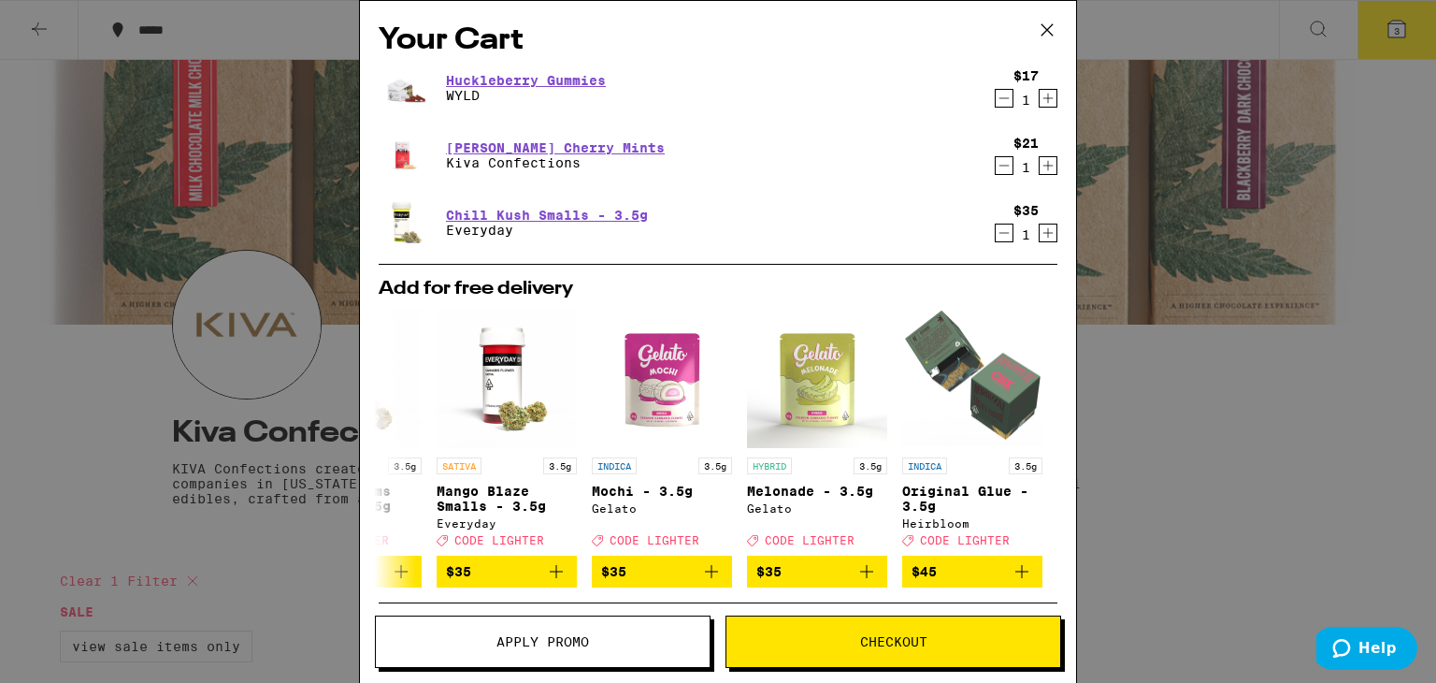
click at [1043, 33] on icon at bounding box center [1047, 30] width 28 height 28
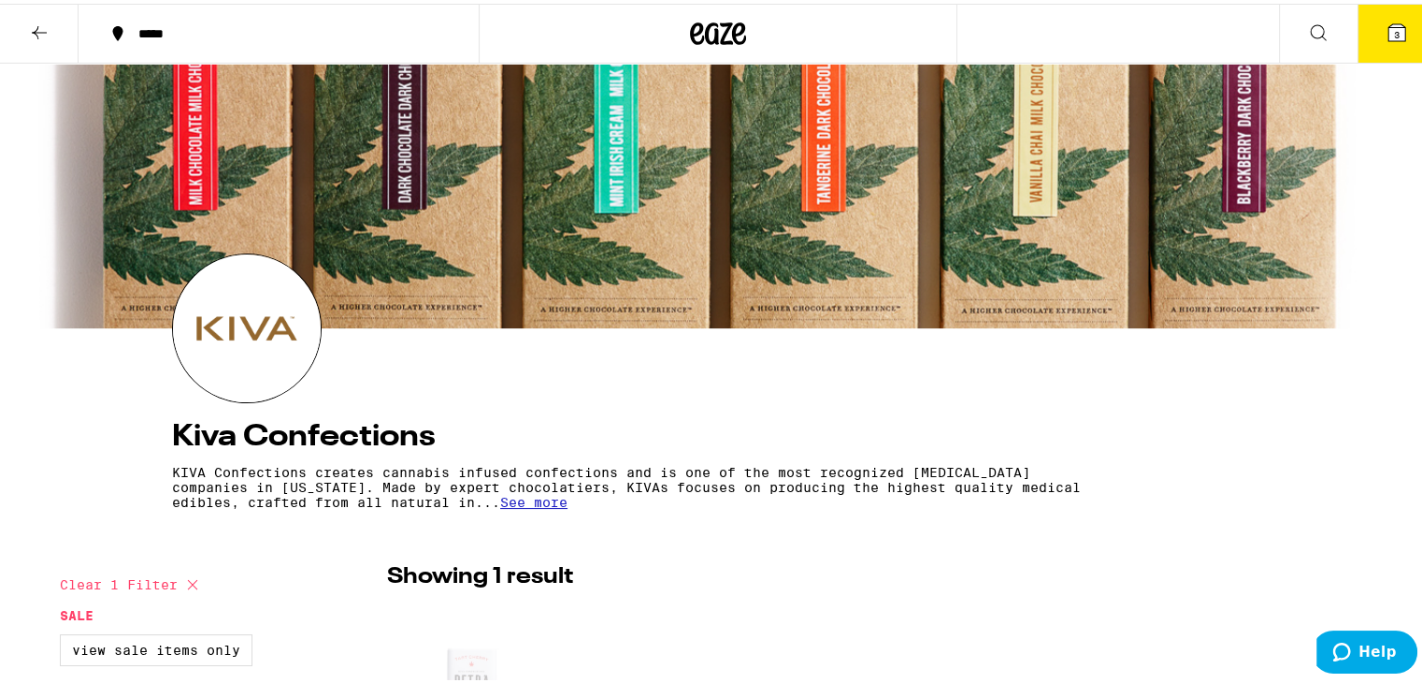
click at [1309, 32] on icon at bounding box center [1318, 29] width 22 height 22
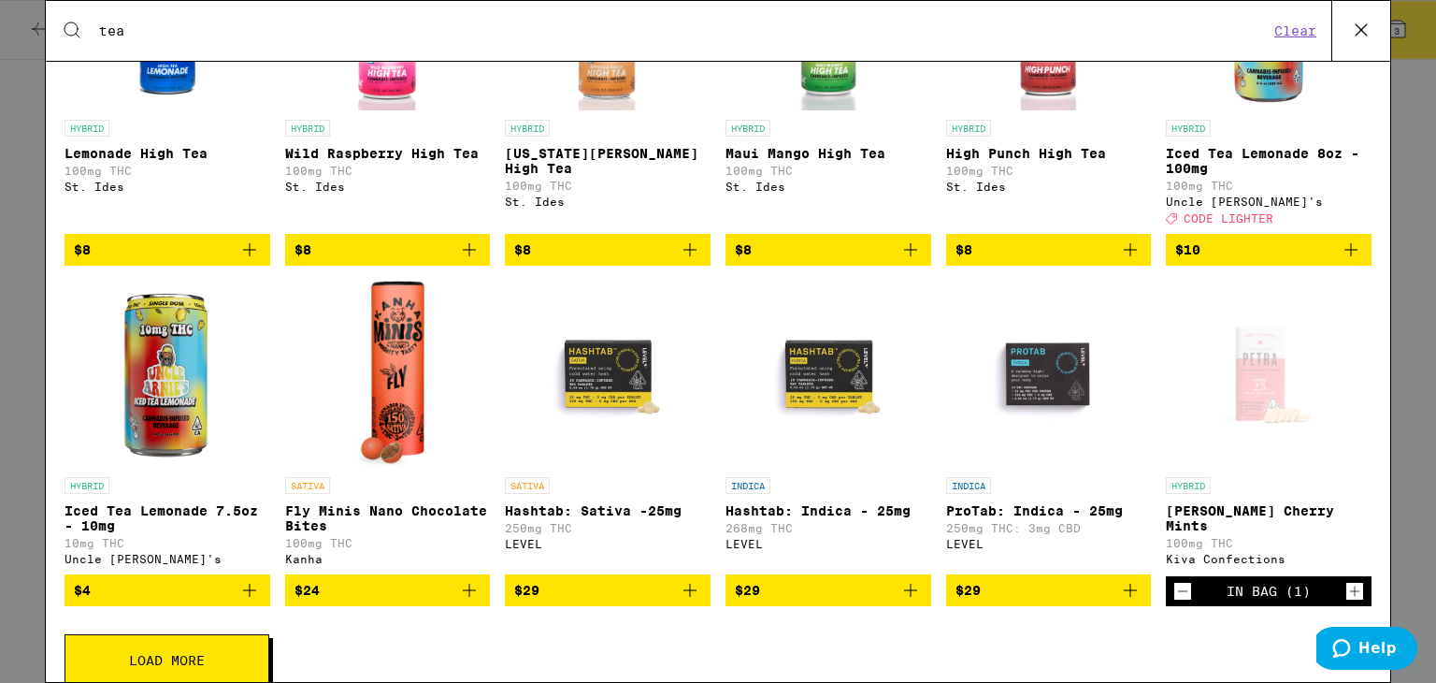
scroll to position [635, 0]
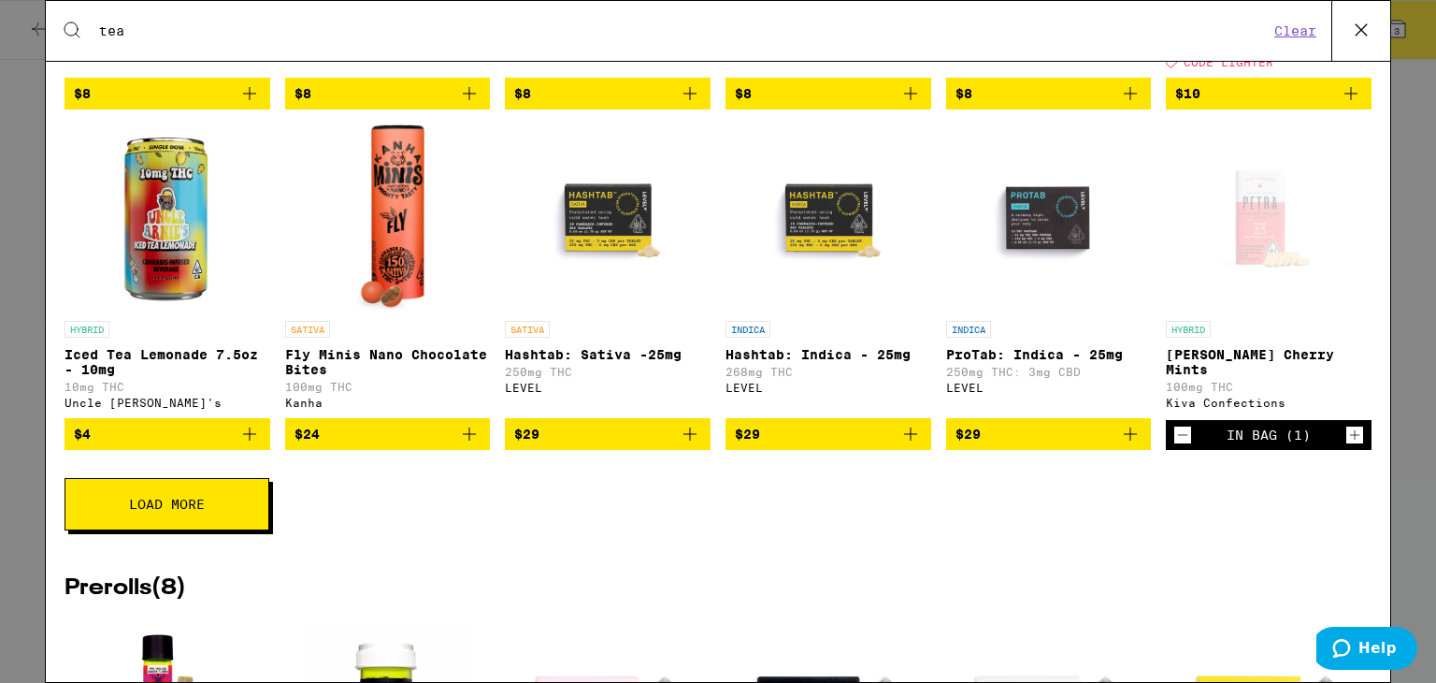
type input "tea"
click at [165, 511] on span "Load More" at bounding box center [167, 503] width 76 height 13
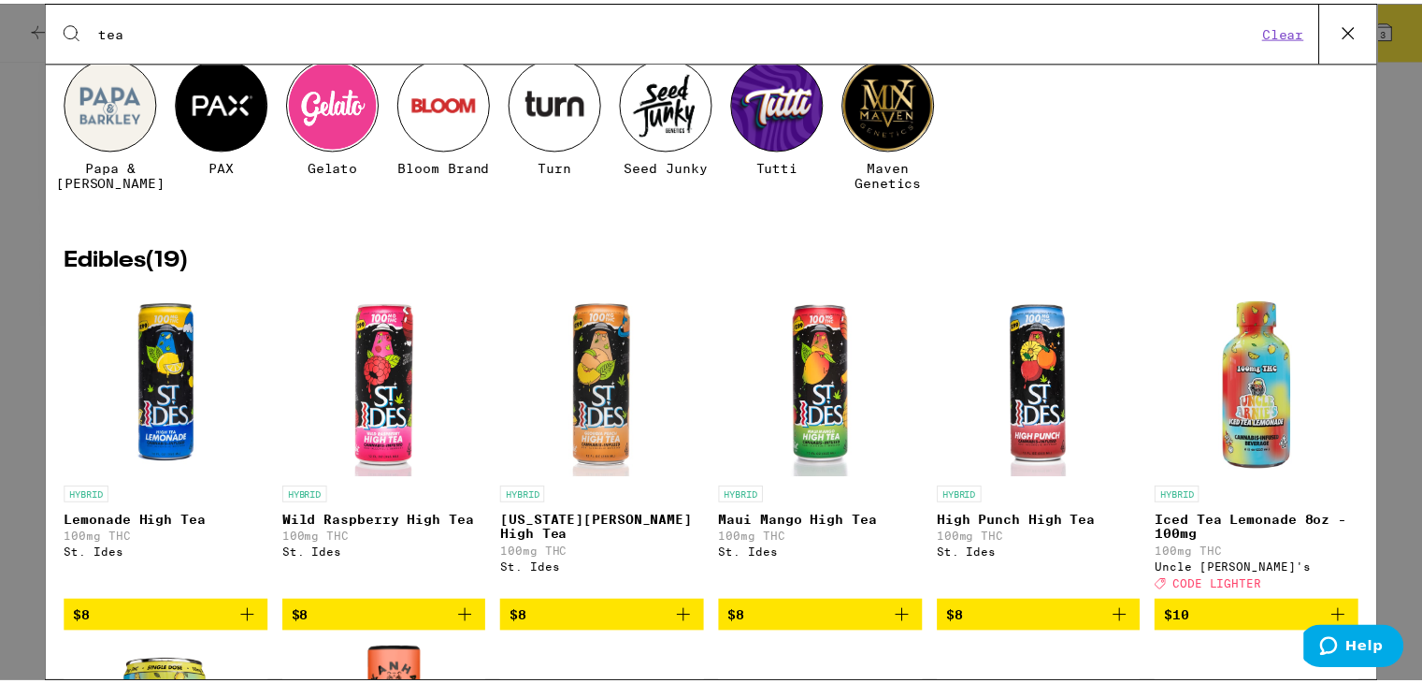
scroll to position [0, 0]
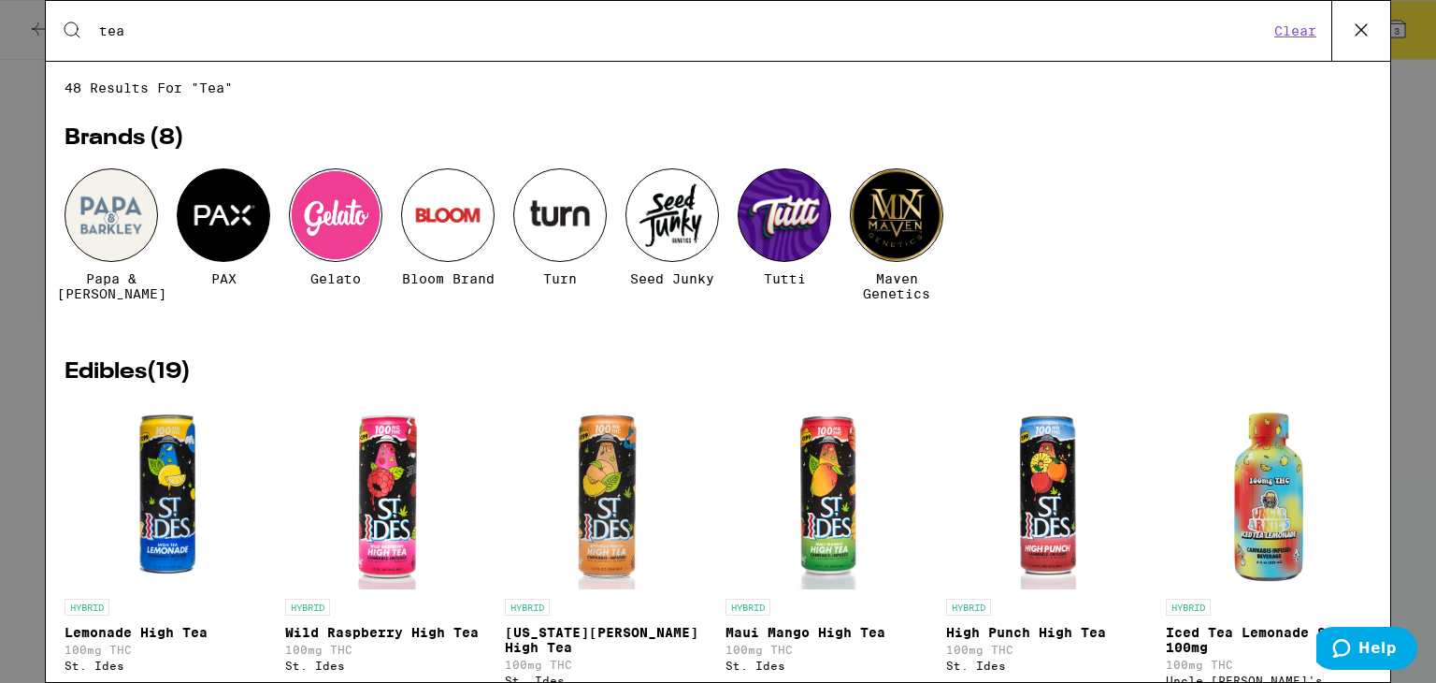
click at [1352, 16] on icon at bounding box center [1361, 30] width 28 height 28
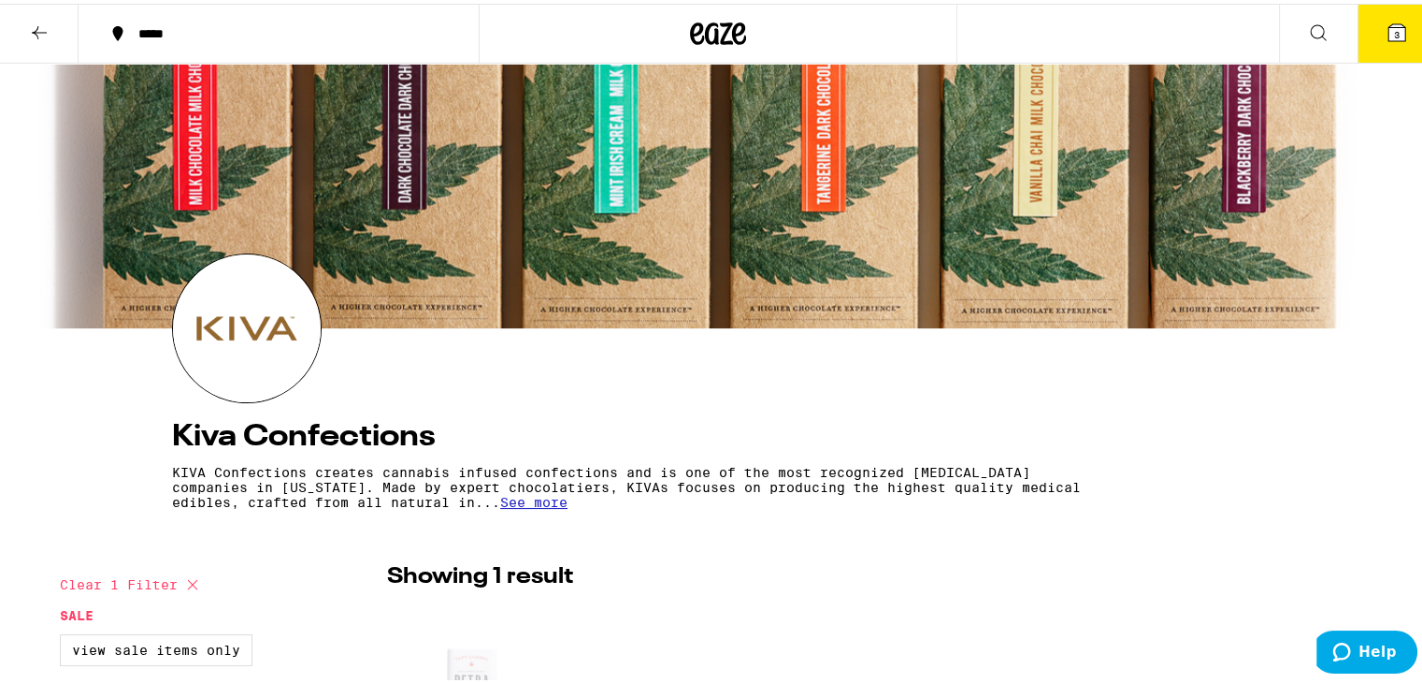
click at [37, 31] on icon at bounding box center [39, 29] width 22 height 22
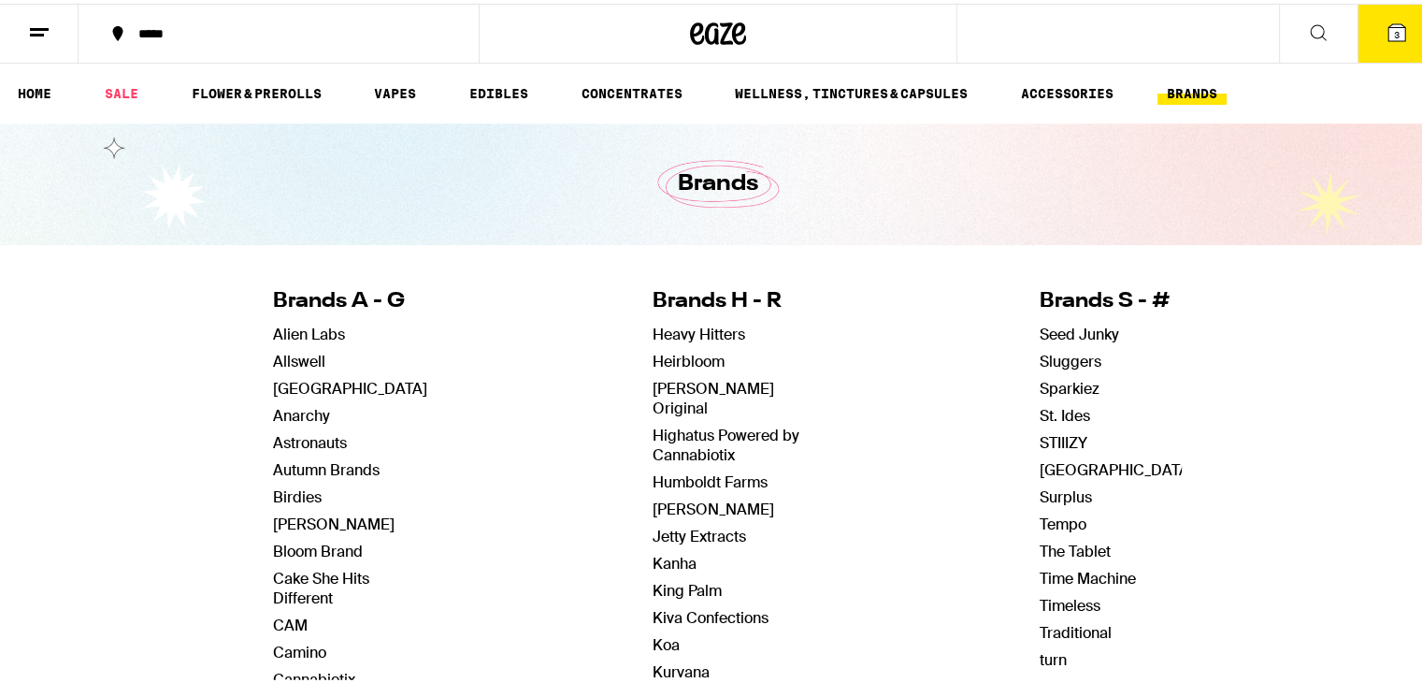
click at [124, 89] on link "SALE" at bounding box center [121, 90] width 52 height 22
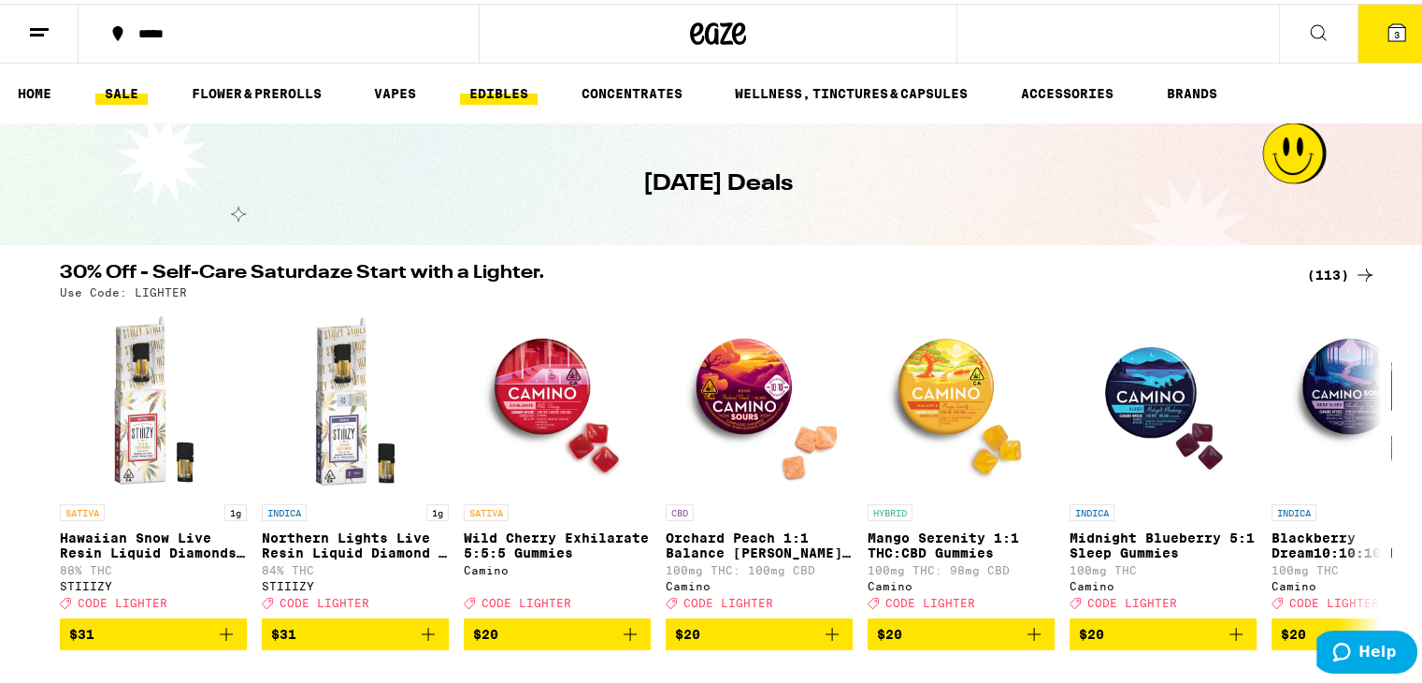
click at [528, 86] on link "EDIBLES" at bounding box center [499, 90] width 78 height 22
click at [822, 87] on link "WELLNESS, TINCTURES & CAPSULES" at bounding box center [852, 90] width 252 height 22
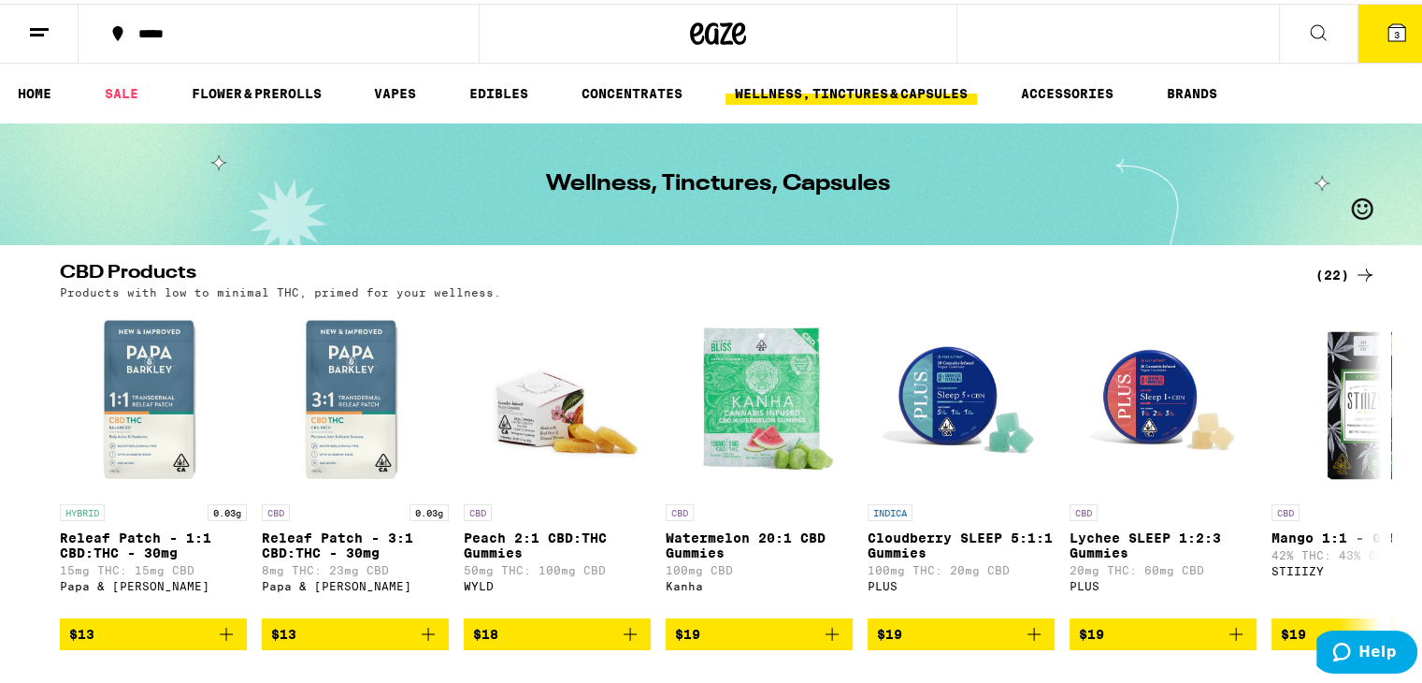
click at [1389, 23] on icon at bounding box center [1397, 29] width 17 height 17
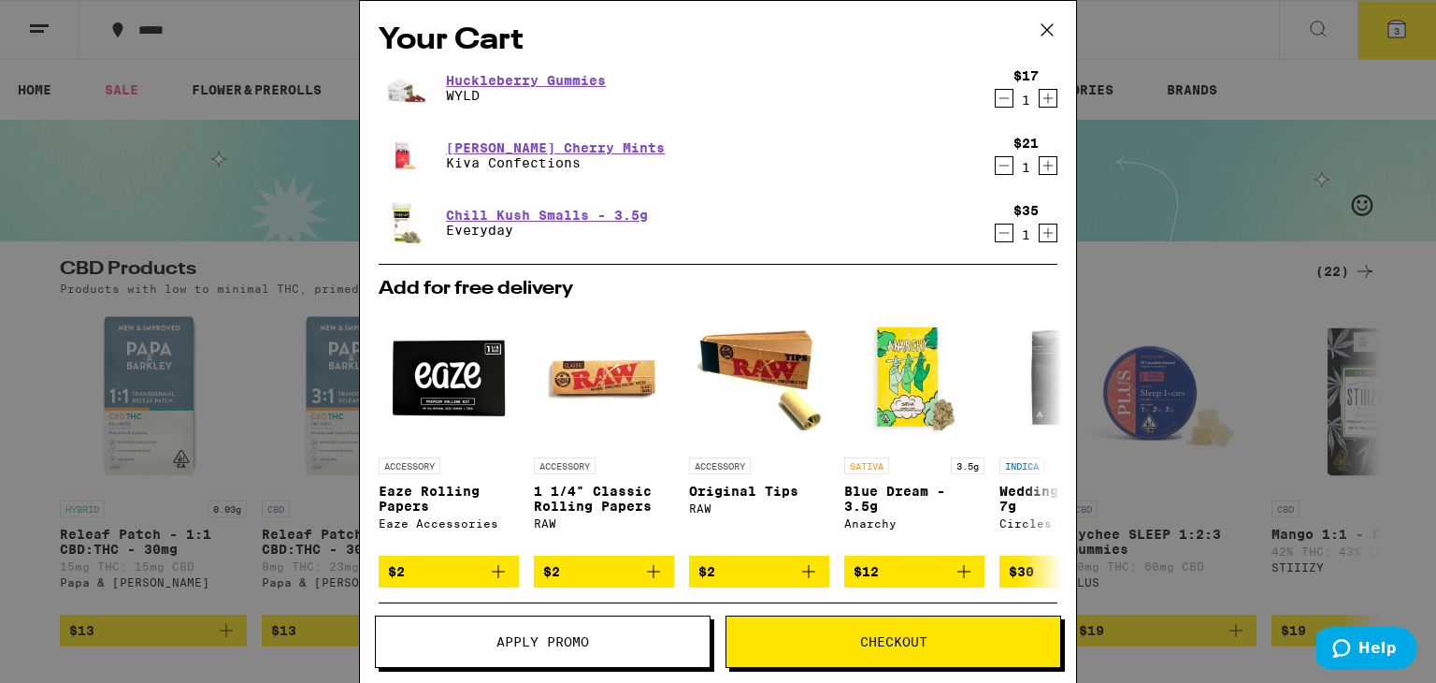
click at [996, 224] on icon "Decrement" at bounding box center [1004, 233] width 17 height 22
